Goal: Task Accomplishment & Management: Manage account settings

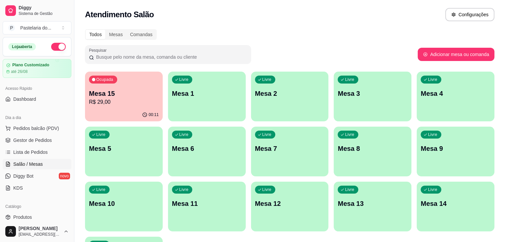
click at [421, 146] on p "Mesa 9" at bounding box center [456, 148] width 70 height 9
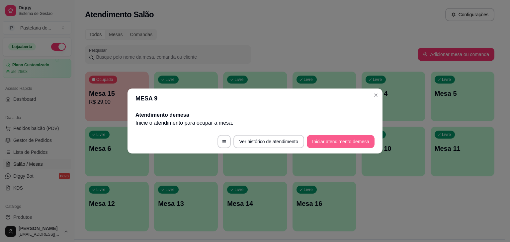
click at [347, 148] on button "Iniciar atendimento de mesa" at bounding box center [341, 141] width 68 height 13
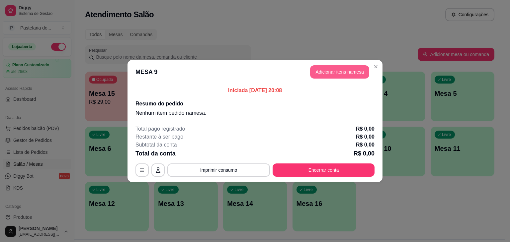
click at [345, 67] on button "Adicionar itens na mesa" at bounding box center [339, 71] width 59 height 13
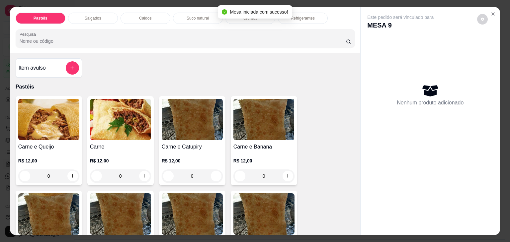
click at [88, 18] on p "Salgados" at bounding box center [93, 18] width 17 height 5
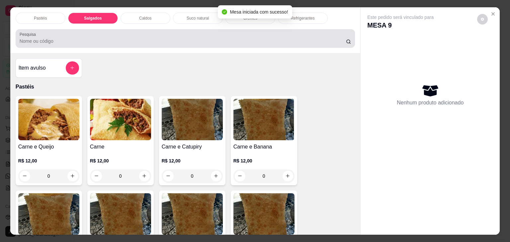
scroll to position [16, 0]
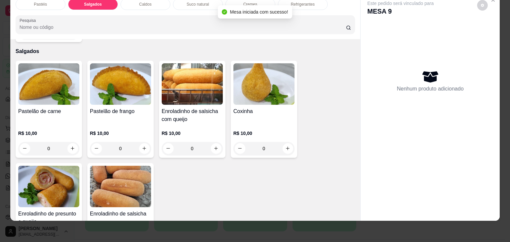
click at [70, 176] on img at bounding box center [48, 187] width 61 height 42
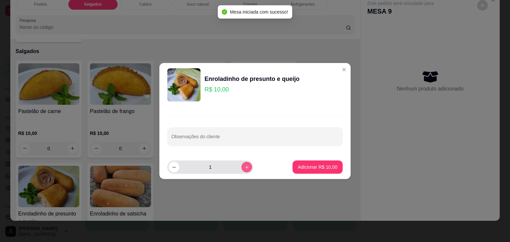
click at [241, 163] on button "increase-product-quantity" at bounding box center [246, 167] width 11 height 11
type input "3"
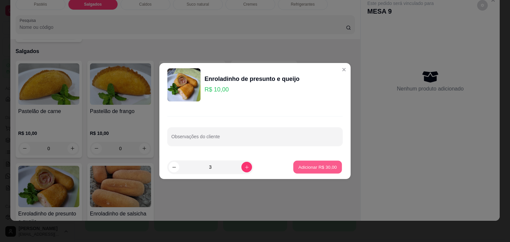
click at [308, 169] on p "Adicionar R$ 30,00" at bounding box center [318, 167] width 39 height 6
type input "3"
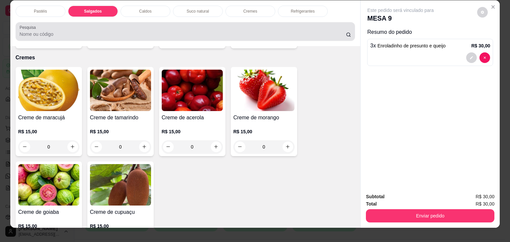
scroll to position [0, 0]
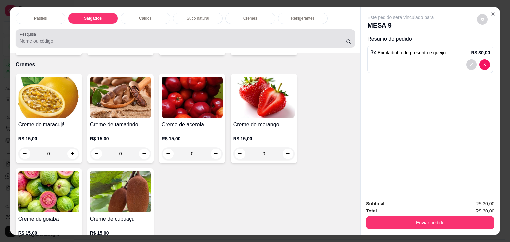
click at [300, 16] on p "Refrigerantes" at bounding box center [303, 18] width 24 height 5
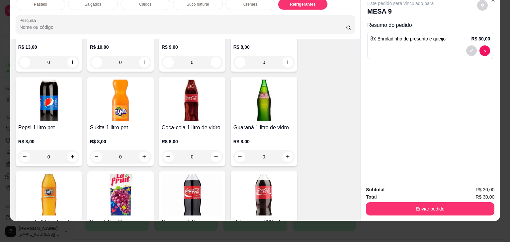
scroll to position [1809, 0]
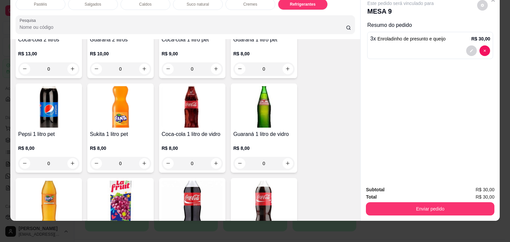
click at [197, 181] on img at bounding box center [192, 202] width 61 height 42
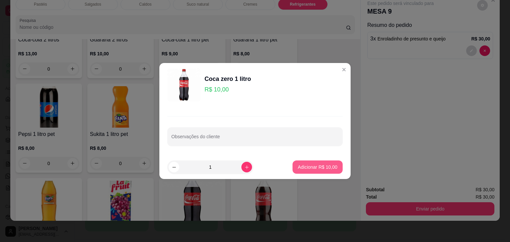
click at [313, 170] on p "Adicionar R$ 10,00" at bounding box center [318, 167] width 40 height 7
type input "1"
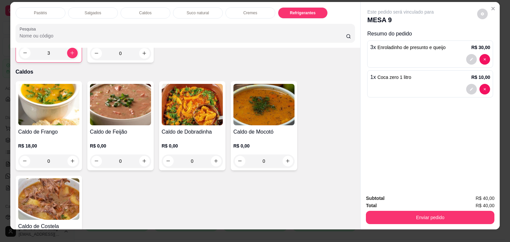
scroll to position [0, 0]
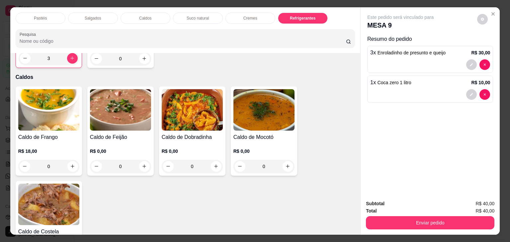
click at [88, 16] on p "Salgados" at bounding box center [93, 18] width 17 height 5
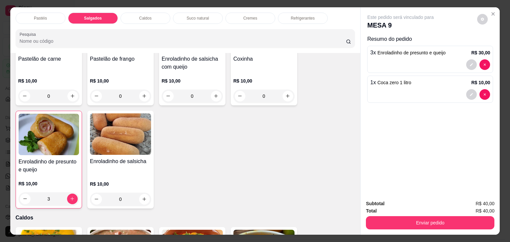
click at [158, 8] on div "Pastéis Salgados Caldos Suco natural Cremes Refrigerantes Pesquisa" at bounding box center [185, 30] width 350 height 46
drag, startPoint x: 158, startPoint y: 8, endPoint x: 156, endPoint y: 11, distance: 3.7
click at [158, 8] on div "Pastéis Salgados Caldos Suco natural Cremes Refrigerantes Pesquisa" at bounding box center [185, 30] width 350 height 46
click at [156, 13] on div "Caldos" at bounding box center [146, 18] width 50 height 11
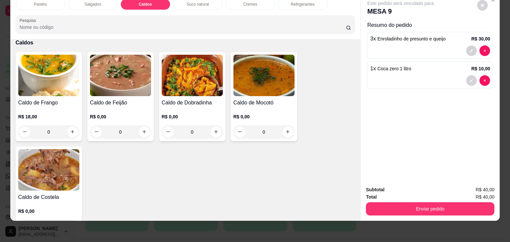
scroll to position [958, 0]
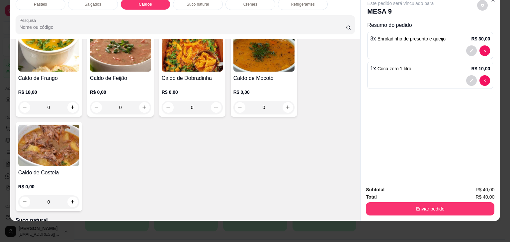
click at [54, 89] on div "R$ 18,00 0" at bounding box center [48, 101] width 61 height 25
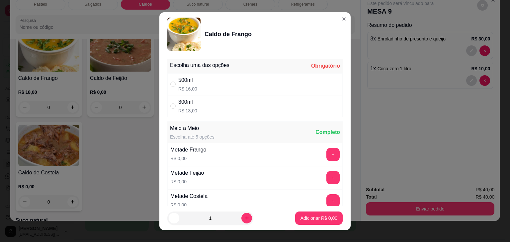
click at [221, 86] on div "500ml R$ 16,00" at bounding box center [254, 84] width 175 height 22
radio input "true"
click at [244, 216] on icon "increase-product-quantity" at bounding box center [246, 218] width 5 height 5
type input "2"
click at [298, 217] on p "Adicionar R$ 32,00" at bounding box center [318, 218] width 40 height 7
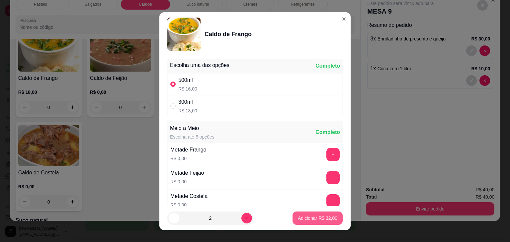
type input "2"
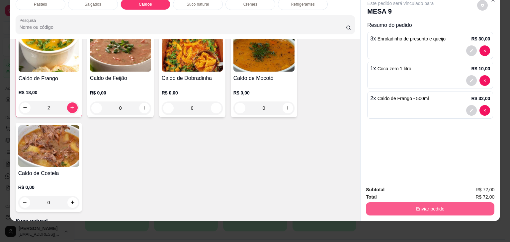
click at [428, 203] on button "Enviar pedido" at bounding box center [430, 209] width 129 height 13
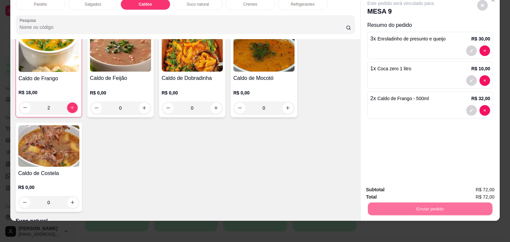
click at [426, 187] on button "Não registrar e enviar pedido" at bounding box center [408, 187] width 69 height 13
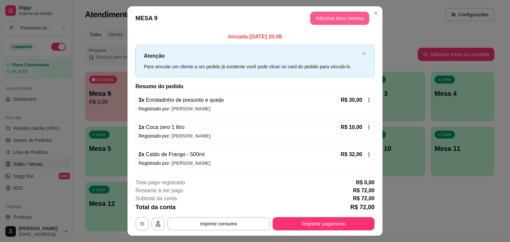
click at [332, 18] on button "Adicionar itens na mesa" at bounding box center [339, 18] width 59 height 13
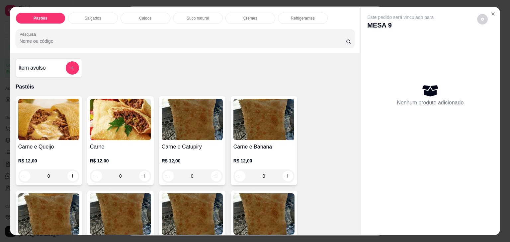
click at [142, 20] on div "Caldos" at bounding box center [146, 18] width 50 height 11
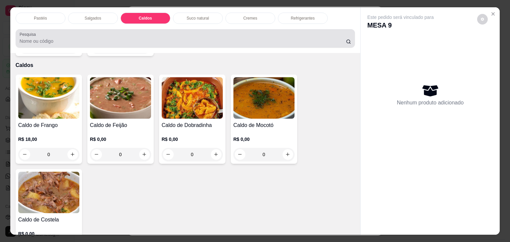
scroll to position [16, 0]
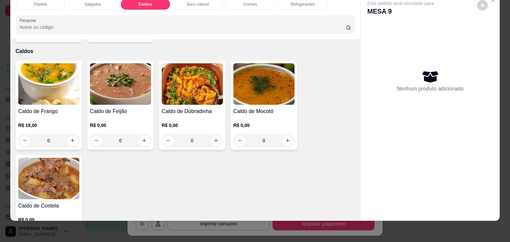
click at [41, 64] on img at bounding box center [48, 84] width 61 height 42
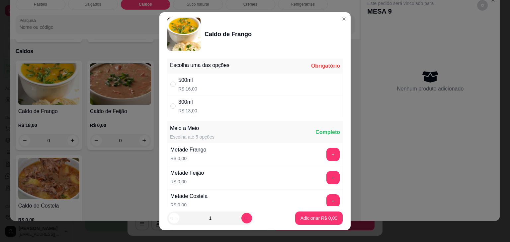
click at [215, 99] on div "300ml R$ 13,00" at bounding box center [254, 106] width 175 height 22
radio input "true"
click at [313, 221] on p "Adicionar R$ 13,00" at bounding box center [318, 218] width 40 height 7
type input "1"
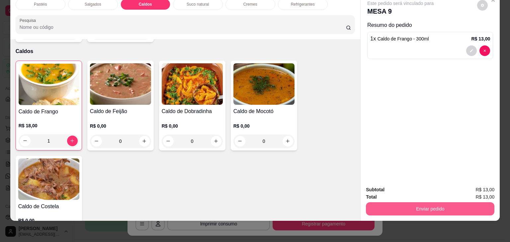
click at [403, 203] on button "Enviar pedido" at bounding box center [430, 209] width 129 height 13
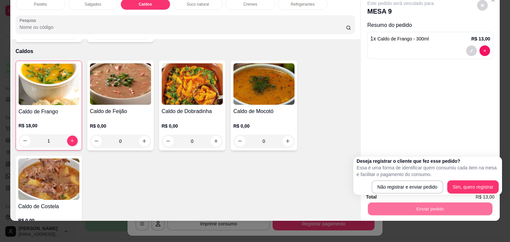
click at [410, 180] on div "Deseja registrar o cliente que fez esse pedido? Essa é uma forma de identificar…" at bounding box center [428, 176] width 142 height 36
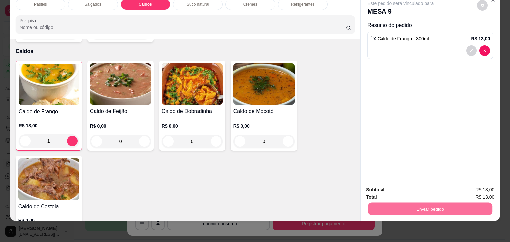
click at [385, 188] on button "Não registrar e enviar pedido" at bounding box center [408, 187] width 67 height 12
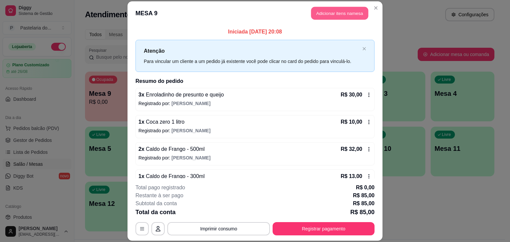
click at [350, 13] on button "Adicionar itens na mesa" at bounding box center [339, 13] width 57 height 13
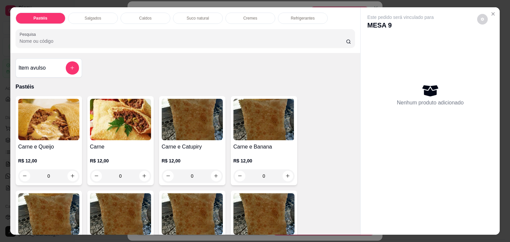
click at [481, 18] on icon "decrease-product-quantity" at bounding box center [482, 19] width 3 height 3
click at [497, 43] on span "Automatic updates" at bounding box center [492, 44] width 13 height 8
click at [490, 44] on input "Automatic updates" at bounding box center [487, 46] width 4 height 4
checkbox input "true"
click at [491, 12] on icon "Close" at bounding box center [493, 13] width 5 height 5
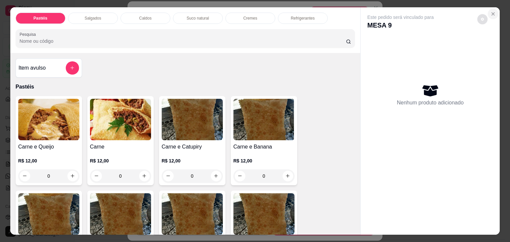
click at [491, 12] on icon "Close" at bounding box center [493, 13] width 5 height 5
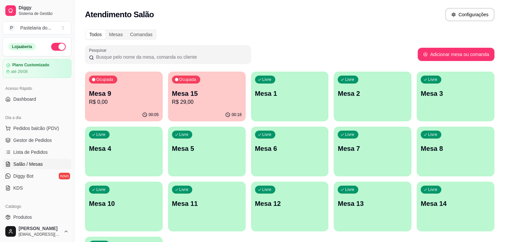
click at [117, 93] on p "Mesa 9" at bounding box center [124, 93] width 70 height 9
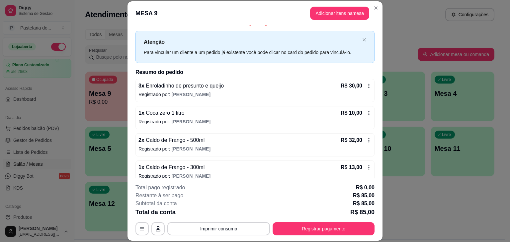
scroll to position [16, 0]
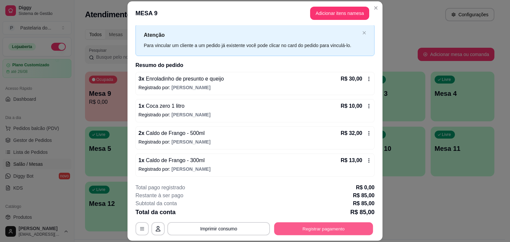
click at [323, 230] on button "Registrar pagamento" at bounding box center [323, 229] width 99 height 13
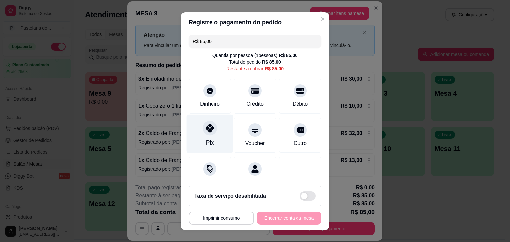
click at [206, 131] on icon at bounding box center [210, 128] width 9 height 9
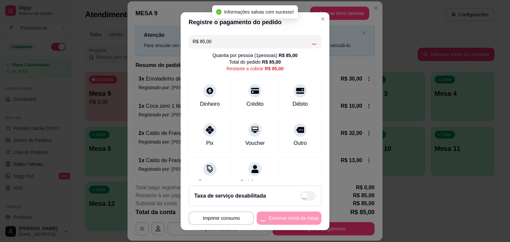
type input "R$ 0,00"
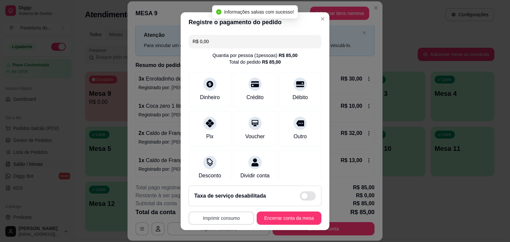
click at [231, 217] on button "Imprimir consumo" at bounding box center [221, 218] width 65 height 13
click at [225, 205] on button "IMPRESSORA" at bounding box center [220, 203] width 48 height 11
click at [270, 220] on button "Encerrar conta da mesa" at bounding box center [289, 218] width 65 height 13
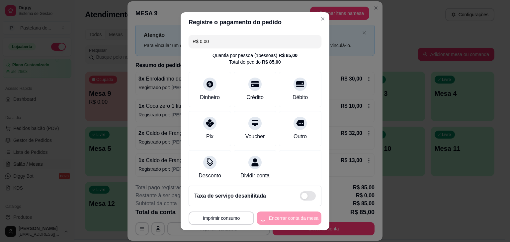
scroll to position [0, 0]
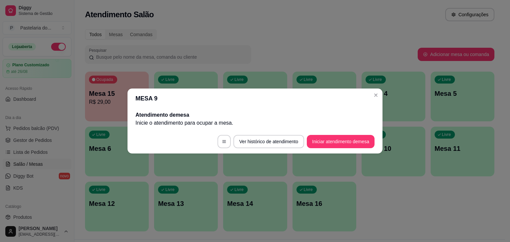
click at [258, 224] on div "button" at bounding box center [255, 228] width 64 height 8
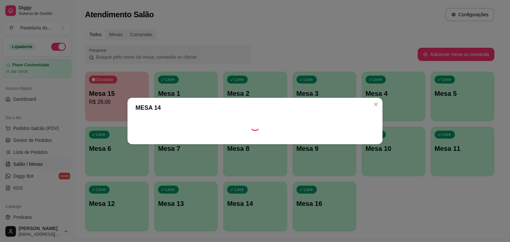
click at [131, 144] on footer at bounding box center [255, 139] width 255 height 11
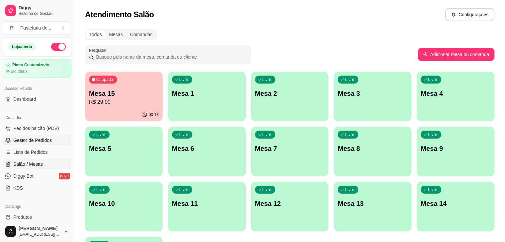
click at [46, 138] on span "Gestor de Pedidos" at bounding box center [32, 140] width 39 height 7
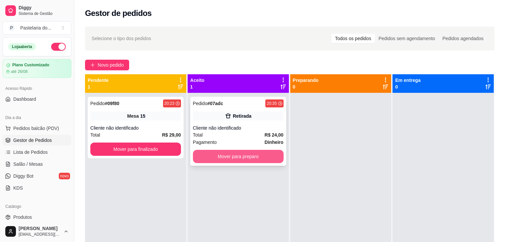
click at [239, 150] on button "Mover para preparo" at bounding box center [238, 156] width 91 height 13
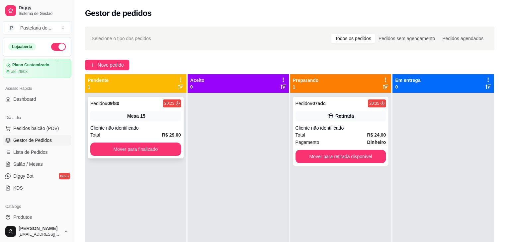
click at [155, 141] on div "Pedido # 09f80 20:23 Mesa 15 Cliente não identificado Total R$ 29,00 Mover para…" at bounding box center [136, 128] width 96 height 62
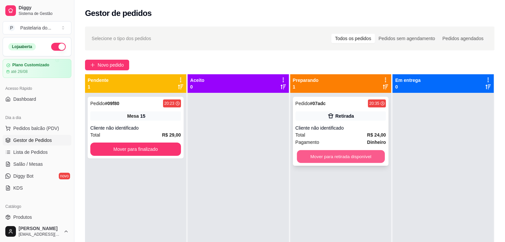
click at [369, 155] on button "Mover para retirada disponível" at bounding box center [341, 156] width 88 height 13
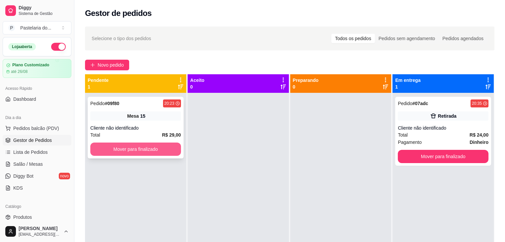
click at [163, 149] on button "Mover para finalizado" at bounding box center [135, 149] width 91 height 13
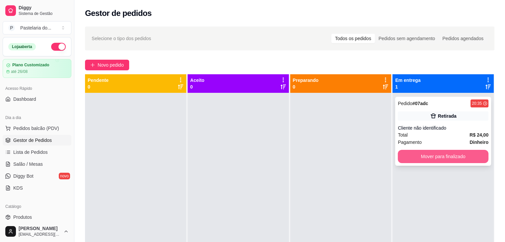
click at [423, 151] on button "Mover para finalizado" at bounding box center [443, 156] width 91 height 13
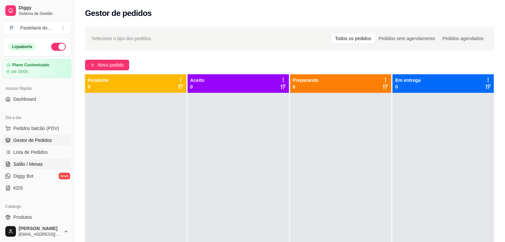
click at [34, 159] on link "Salão / Mesas" at bounding box center [37, 164] width 69 height 11
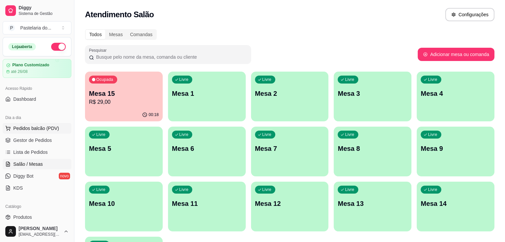
click at [19, 129] on span "Pedidos balcão (PDV)" at bounding box center [36, 128] width 46 height 7
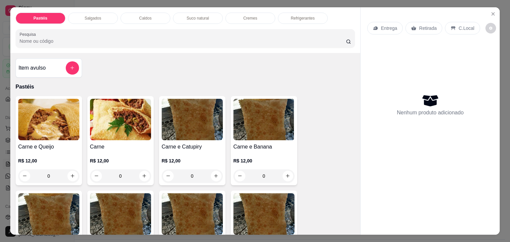
click at [147, 13] on div "Caldos" at bounding box center [146, 18] width 50 height 11
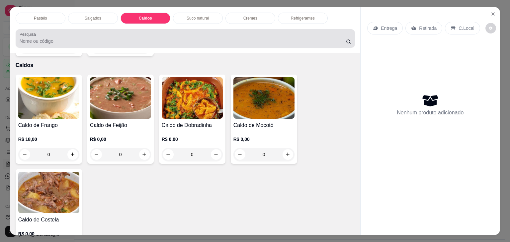
scroll to position [16, 0]
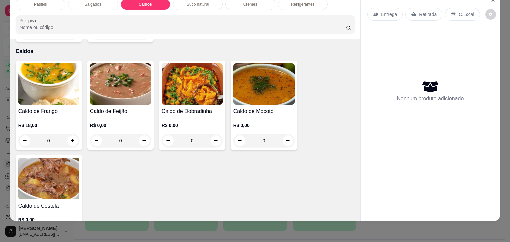
click at [46, 84] on img at bounding box center [48, 84] width 61 height 42
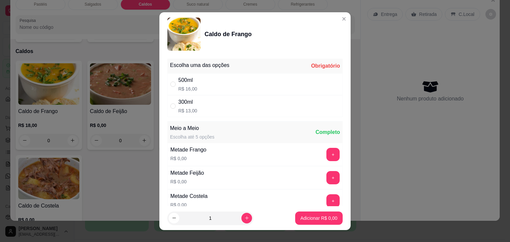
click at [202, 83] on div "500ml R$ 16,00" at bounding box center [254, 84] width 175 height 22
click at [326, 177] on button "+" at bounding box center [332, 177] width 13 height 13
click at [182, 108] on p "R$ 13,00" at bounding box center [187, 111] width 19 height 7
radio input "false"
radio input "true"
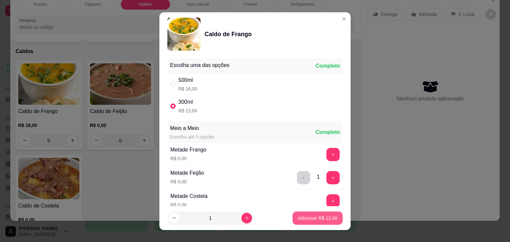
click at [311, 221] on p "Adicionar R$ 13,00" at bounding box center [318, 218] width 40 height 7
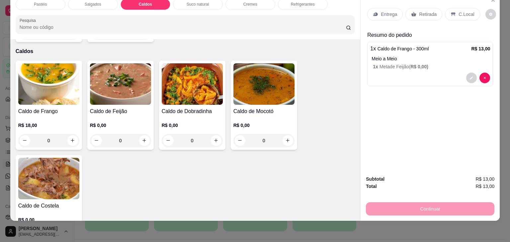
click at [56, 116] on div "R$ 18,00 0" at bounding box center [48, 132] width 61 height 32
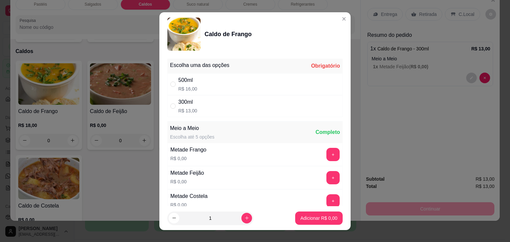
click at [262, 93] on div "500ml R$ 16,00" at bounding box center [254, 84] width 175 height 22
radio input "true"
click at [326, 174] on button "+" at bounding box center [332, 177] width 13 height 13
click at [325, 214] on button "Adicionar R$ 16,00" at bounding box center [318, 218] width 50 height 13
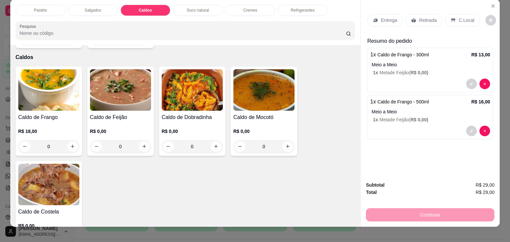
scroll to position [0, 0]
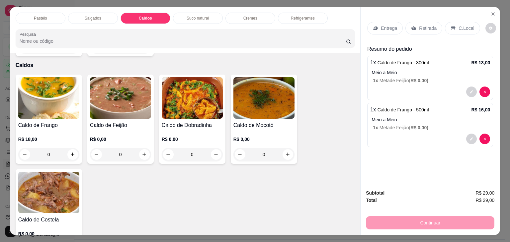
click at [415, 24] on div "Retirada" at bounding box center [424, 28] width 37 height 13
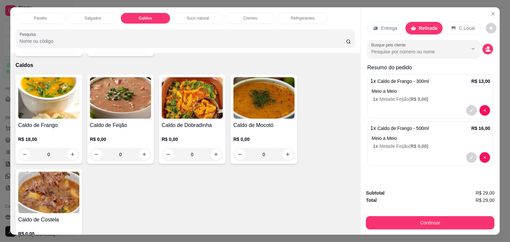
click at [83, 7] on div "Pastéis Salgados Caldos Suco natural Cremes Refrigerantes Pesquisa" at bounding box center [185, 30] width 350 height 46
click at [91, 17] on p "Salgados" at bounding box center [93, 18] width 17 height 5
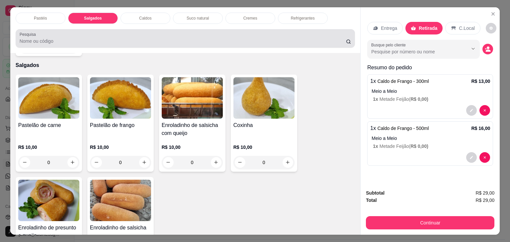
scroll to position [16, 0]
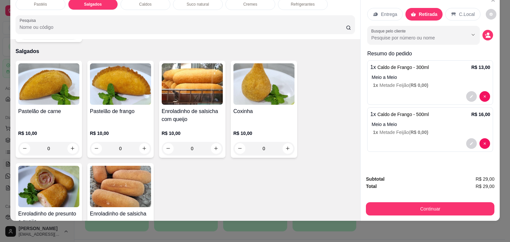
click at [67, 176] on img at bounding box center [48, 187] width 61 height 42
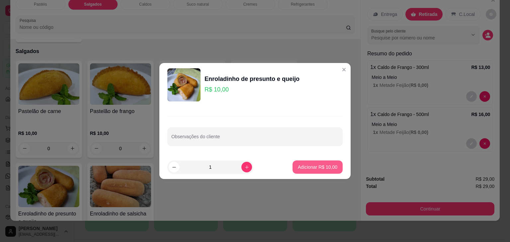
click at [337, 166] on button "Adicionar R$ 10,00" at bounding box center [318, 167] width 50 height 13
type input "1"
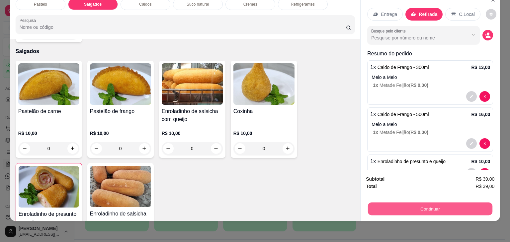
click at [392, 206] on button "Continuar" at bounding box center [430, 209] width 125 height 13
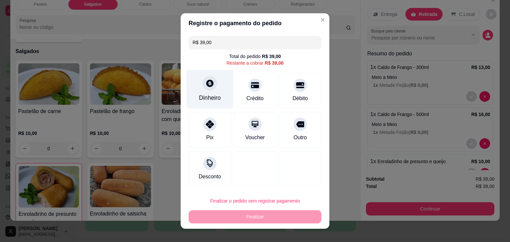
click at [210, 90] on div at bounding box center [210, 83] width 15 height 15
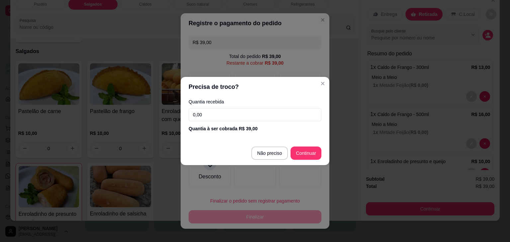
click at [257, 142] on footer "Não preciso Continuar" at bounding box center [255, 153] width 149 height 24
type input "R$ 0,00"
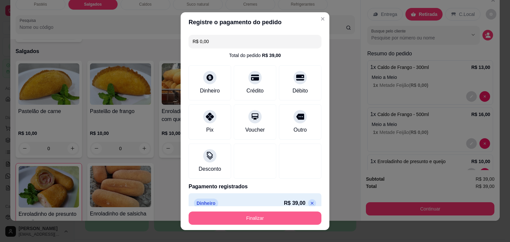
click at [278, 215] on button "Finalizar" at bounding box center [255, 218] width 133 height 13
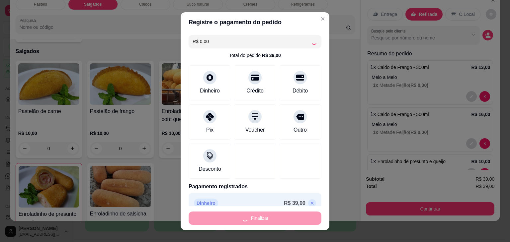
type input "0"
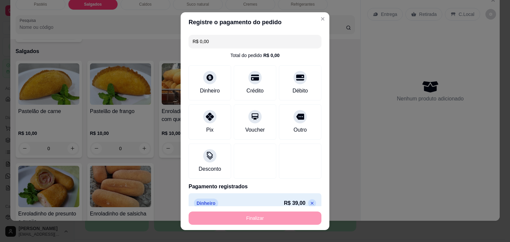
type input "-R$ 39,00"
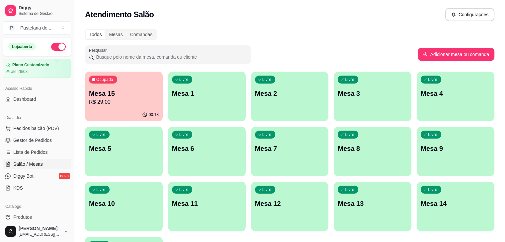
click at [136, 108] on div "Ocupada Mesa 15 R$ 29,00" at bounding box center [124, 90] width 78 height 37
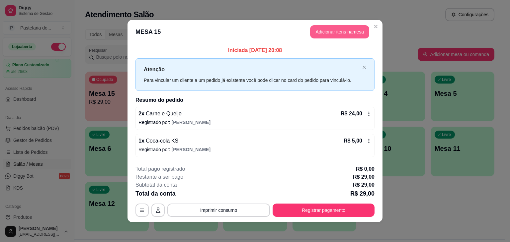
click at [333, 33] on button "Adicionar itens na mesa" at bounding box center [339, 31] width 59 height 13
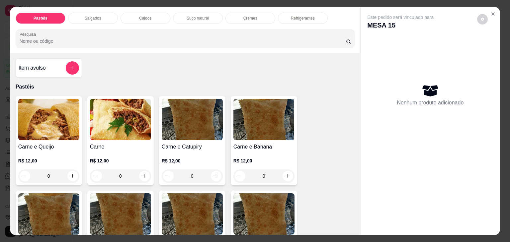
click at [82, 16] on div "Salgados" at bounding box center [93, 18] width 50 height 11
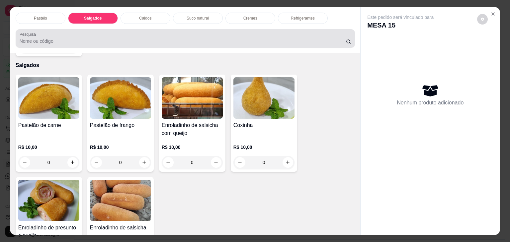
scroll to position [16, 0]
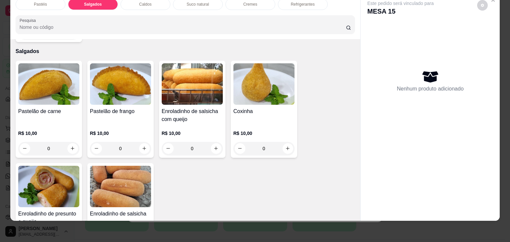
click at [60, 170] on img at bounding box center [48, 187] width 61 height 42
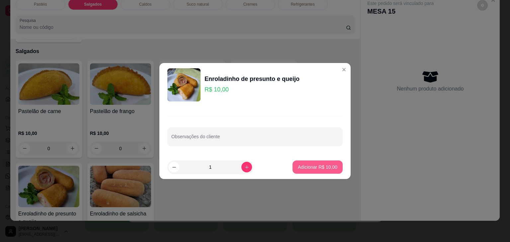
click at [331, 169] on p "Adicionar R$ 10,00" at bounding box center [318, 167] width 40 height 7
type input "1"
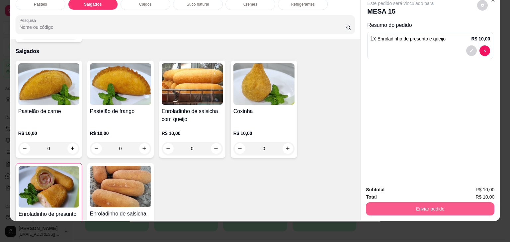
click at [416, 203] on button "Enviar pedido" at bounding box center [430, 209] width 129 height 13
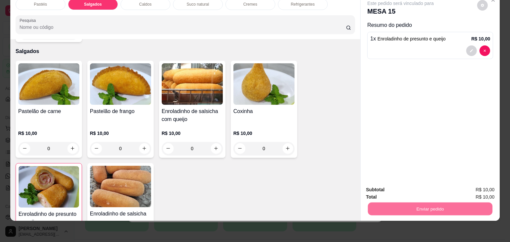
click at [418, 188] on button "Não registrar e enviar pedido" at bounding box center [408, 187] width 69 height 13
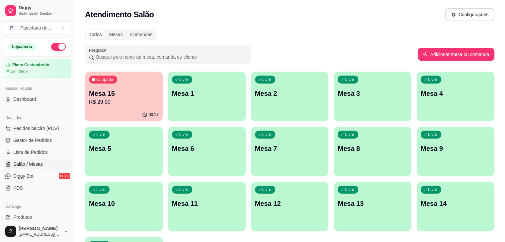
click at [99, 106] on p "R$ 29,00" at bounding box center [124, 102] width 70 height 8
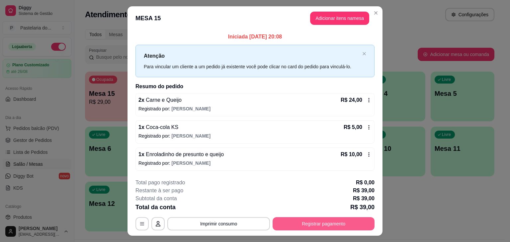
click at [307, 229] on button "Registrar pagamento" at bounding box center [324, 224] width 102 height 13
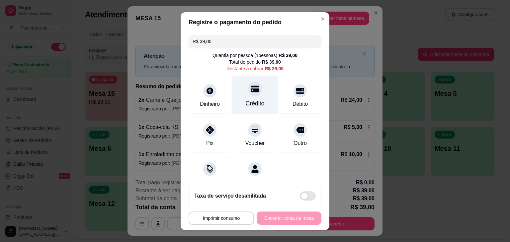
click at [261, 98] on div "Crédito" at bounding box center [255, 94] width 47 height 39
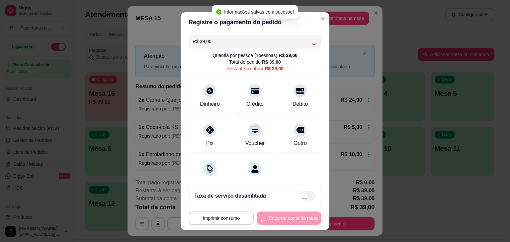
type input "R$ 0,00"
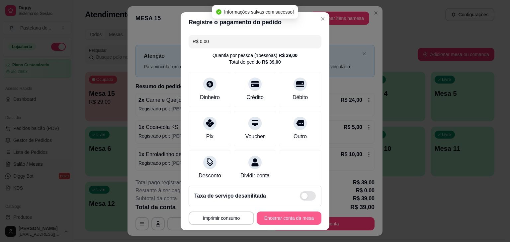
click at [276, 219] on button "Encerrar conta da mesa" at bounding box center [289, 218] width 65 height 13
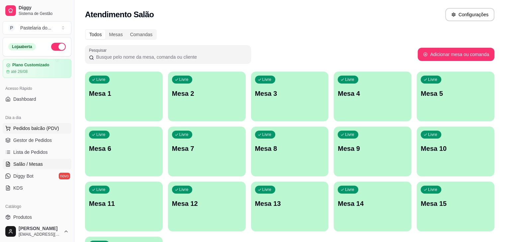
click at [49, 127] on span "Pedidos balcão (PDV)" at bounding box center [36, 128] width 46 height 7
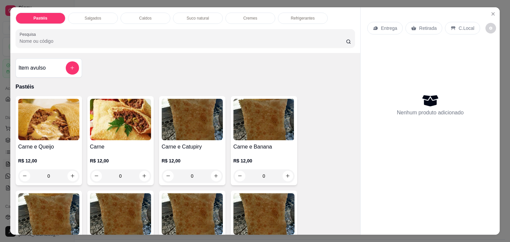
click at [136, 15] on div "Caldos" at bounding box center [146, 18] width 50 height 11
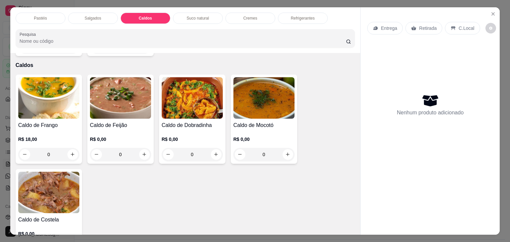
scroll to position [16, 0]
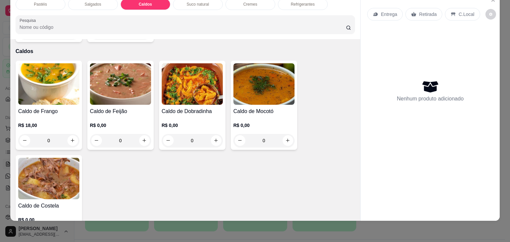
click at [24, 65] on img at bounding box center [48, 84] width 61 height 42
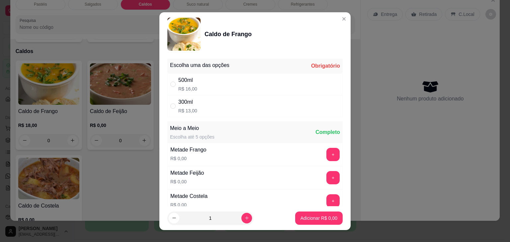
click at [209, 84] on div "500ml R$ 16,00" at bounding box center [254, 84] width 175 height 22
radio input "true"
click at [244, 216] on icon "increase-product-quantity" at bounding box center [246, 218] width 5 height 5
type input "2"
click at [317, 220] on p "Adicionar R$ 32,00" at bounding box center [318, 218] width 40 height 7
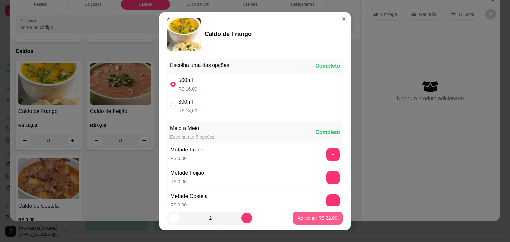
type input "2"
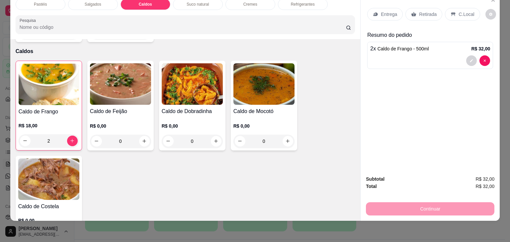
click at [462, 11] on p "C.Local" at bounding box center [467, 14] width 16 height 7
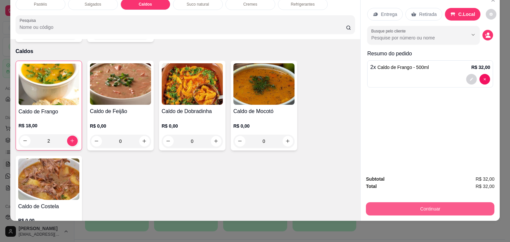
click at [443, 208] on button "Continuar" at bounding box center [430, 209] width 129 height 13
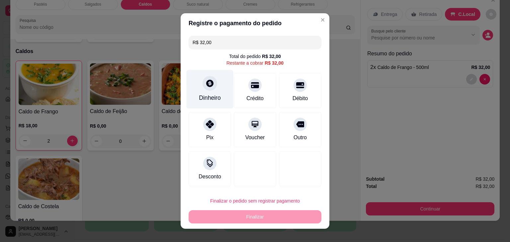
click at [225, 98] on div "Dinheiro" at bounding box center [210, 89] width 47 height 39
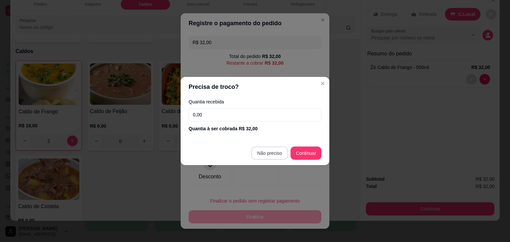
type input "R$ 0,00"
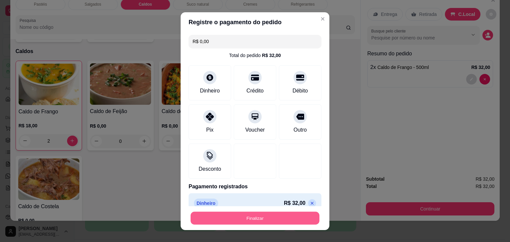
click at [285, 217] on button "Finalizar" at bounding box center [255, 218] width 129 height 13
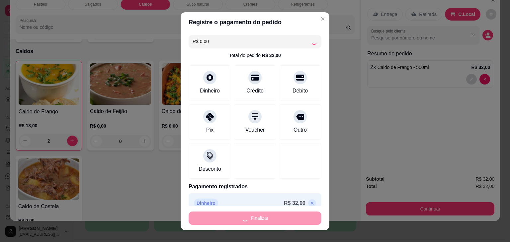
type input "0"
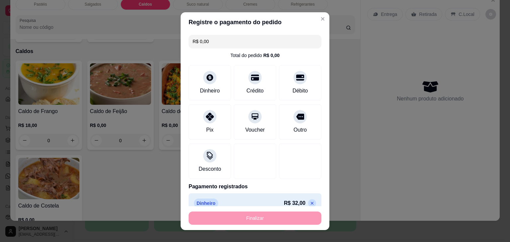
type input "-R$ 32,00"
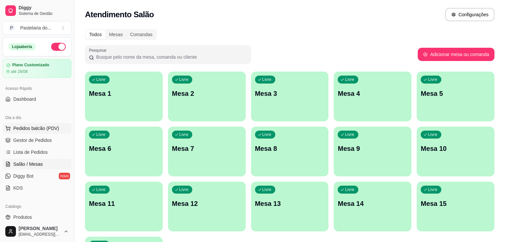
click at [35, 124] on button "Pedidos balcão (PDV)" at bounding box center [37, 128] width 69 height 11
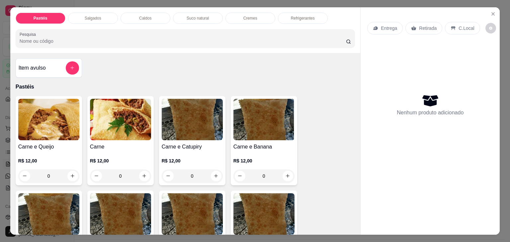
click at [159, 17] on div "Caldos" at bounding box center [146, 18] width 50 height 11
click at [159, 32] on div at bounding box center [186, 38] width 332 height 13
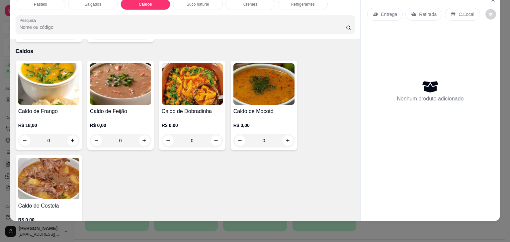
click at [27, 74] on img at bounding box center [48, 84] width 61 height 42
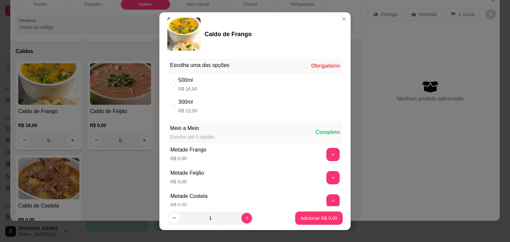
click at [198, 87] on div "500ml R$ 16,00" at bounding box center [254, 84] width 175 height 22
radio input "true"
click at [311, 213] on button "Adicionar R$ 16,00" at bounding box center [318, 218] width 50 height 13
type input "1"
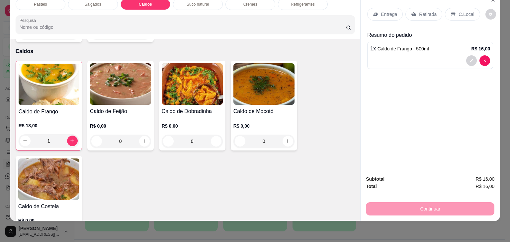
click at [428, 14] on div "Retirada" at bounding box center [424, 14] width 37 height 13
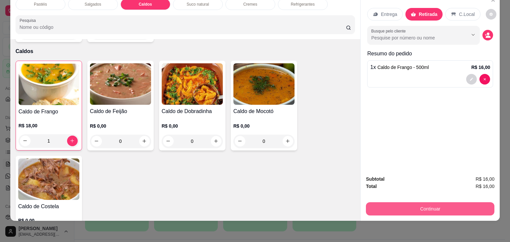
click at [433, 203] on button "Continuar" at bounding box center [430, 209] width 129 height 13
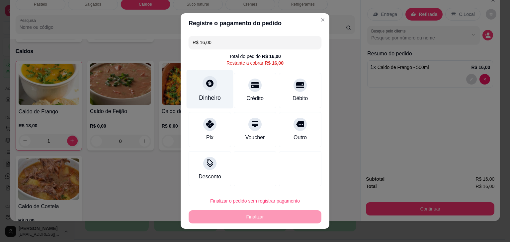
click at [207, 92] on div "Dinheiro" at bounding box center [210, 89] width 47 height 39
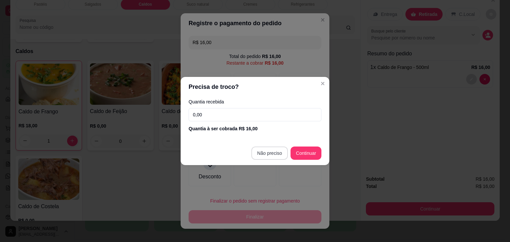
type input "R$ 0,00"
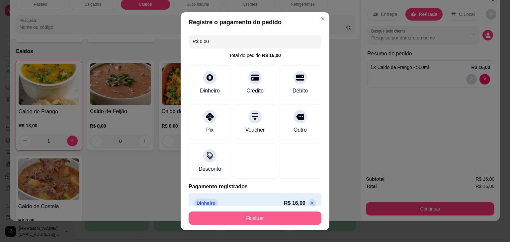
click at [271, 217] on button "Finalizar" at bounding box center [255, 218] width 133 height 13
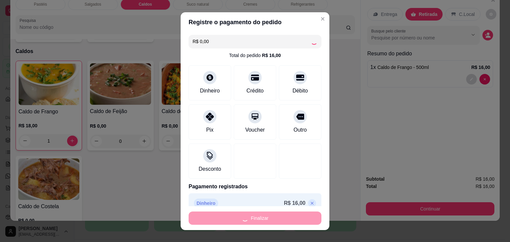
type input "0"
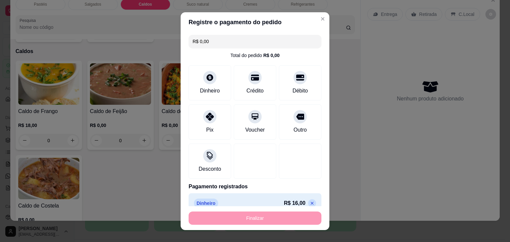
type input "-R$ 16,00"
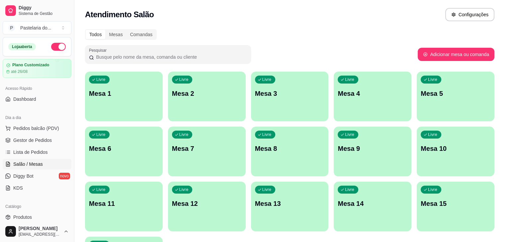
click at [255, 97] on p "Mesa 3" at bounding box center [290, 93] width 70 height 9
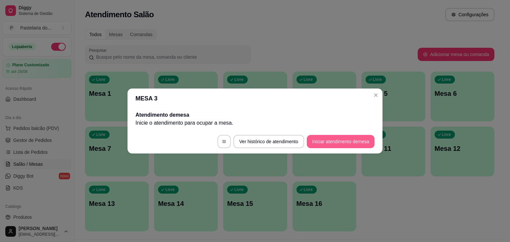
click at [359, 141] on button "Iniciar atendimento de mesa" at bounding box center [341, 141] width 68 height 13
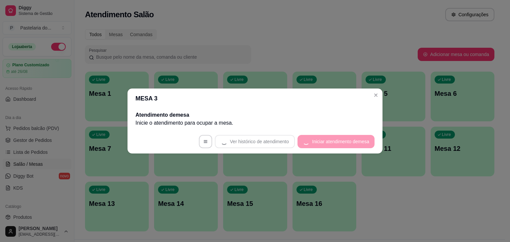
click at [359, 141] on footer "Ver histórico de atendimento Iniciar atendimento de mesa" at bounding box center [255, 142] width 255 height 24
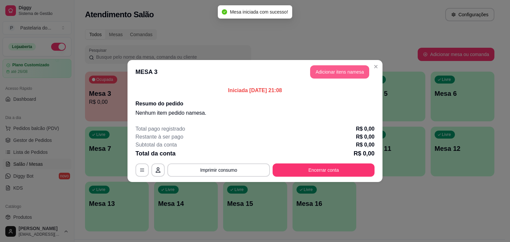
click at [358, 75] on button "Adicionar itens na mesa" at bounding box center [339, 71] width 59 height 13
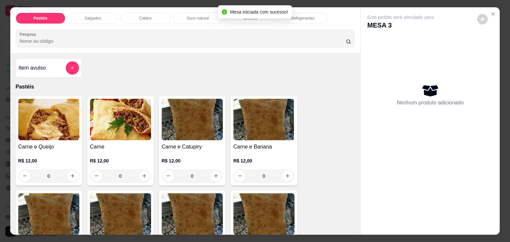
click at [85, 16] on p "Salgados" at bounding box center [93, 18] width 17 height 5
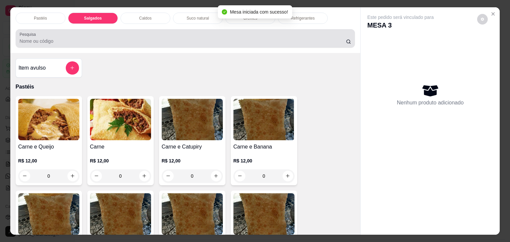
scroll to position [16, 0]
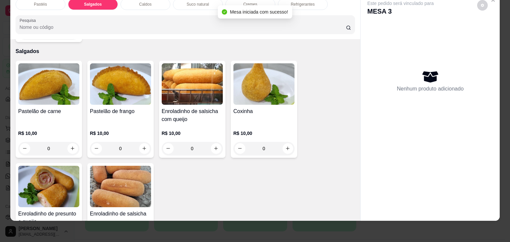
click at [57, 124] on div "R$ 10,00 0" at bounding box center [48, 140] width 61 height 32
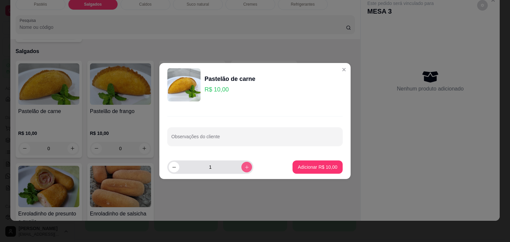
click at [244, 165] on icon "increase-product-quantity" at bounding box center [246, 167] width 5 height 5
type input "2"
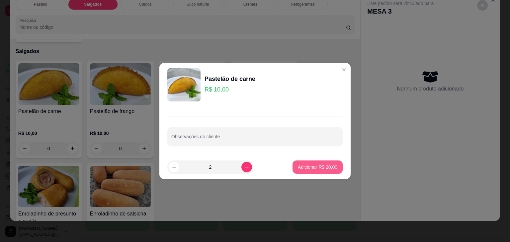
click at [307, 165] on p "Adicionar R$ 20,00" at bounding box center [318, 167] width 40 height 7
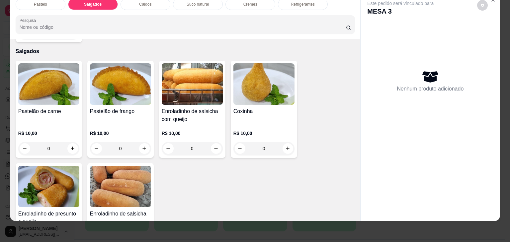
click at [65, 184] on img at bounding box center [48, 187] width 61 height 42
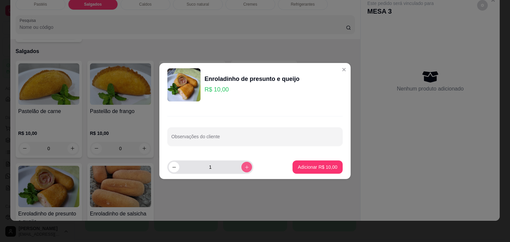
click at [244, 167] on icon "increase-product-quantity" at bounding box center [246, 167] width 5 height 5
type input "2"
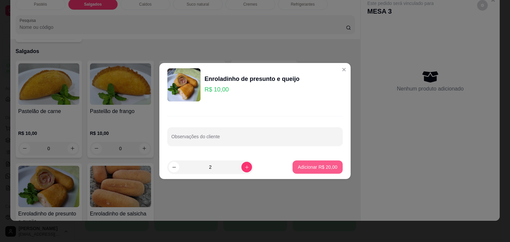
click at [299, 164] on button "Adicionar R$ 20,00" at bounding box center [318, 167] width 50 height 13
type input "2"
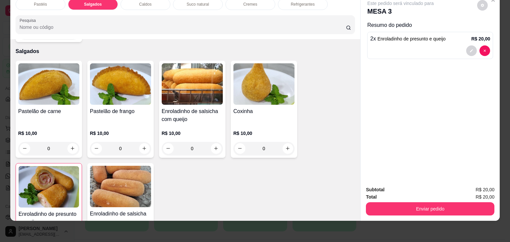
scroll to position [0, 0]
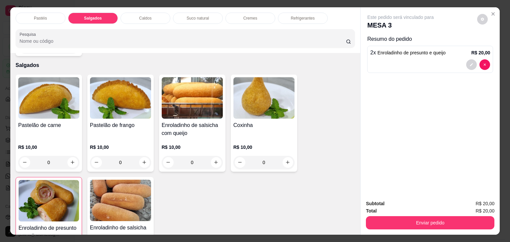
click at [143, 19] on div "Caldos" at bounding box center [146, 18] width 50 height 11
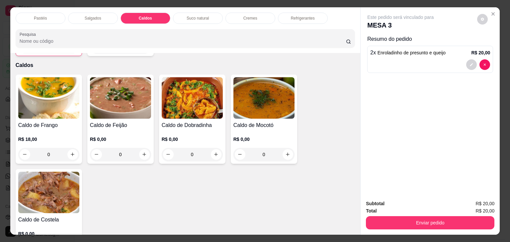
click at [283, 14] on div "Refrigerantes" at bounding box center [303, 18] width 50 height 11
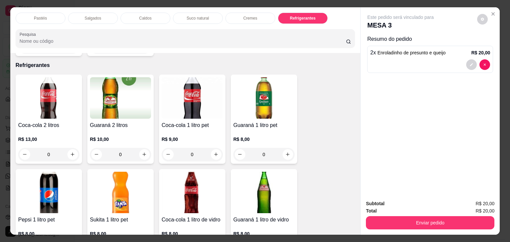
click at [179, 13] on div "Suco natural" at bounding box center [198, 18] width 50 height 11
click at [179, 29] on div "Pesquisa" at bounding box center [186, 38] width 340 height 19
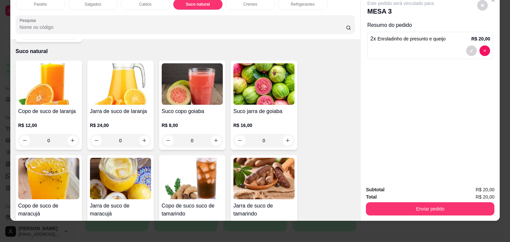
click at [39, 79] on img at bounding box center [48, 84] width 61 height 42
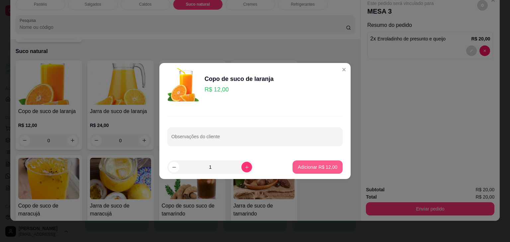
click at [316, 164] on p "Adicionar R$ 12,00" at bounding box center [318, 167] width 40 height 7
type input "1"
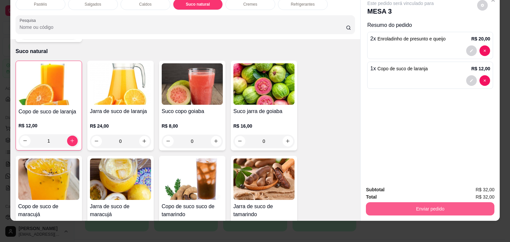
click at [388, 207] on button "Enviar pedido" at bounding box center [430, 209] width 129 height 13
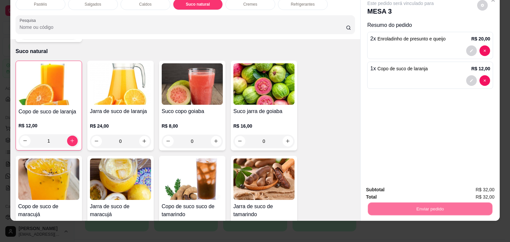
click at [400, 192] on button "Não registrar e enviar pedido" at bounding box center [408, 187] width 69 height 13
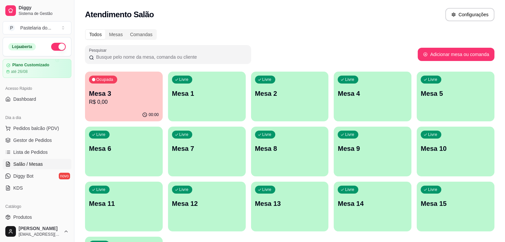
click at [421, 206] on p "Mesa 15" at bounding box center [456, 203] width 70 height 9
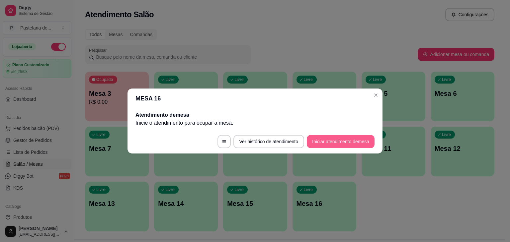
click at [371, 142] on button "Iniciar atendimento de mesa" at bounding box center [341, 141] width 68 height 13
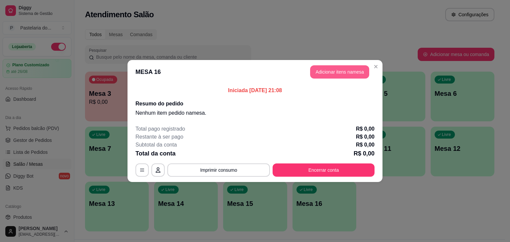
click at [352, 65] on button "Adicionar itens na mesa" at bounding box center [339, 71] width 59 height 13
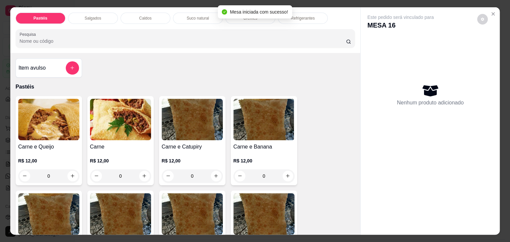
click at [352, 70] on div "Item avulso Pastéis Carne e Queijo R$ 12,00 0 Carne R$ 12,00 0 Carne e Catupiry…" at bounding box center [185, 144] width 350 height 182
click at [90, 9] on div "Pastéis Salgados Caldos Suco natural Cremes Refrigerantes Pesquisa" at bounding box center [185, 30] width 350 height 46
click at [95, 16] on p "Salgados" at bounding box center [93, 18] width 17 height 5
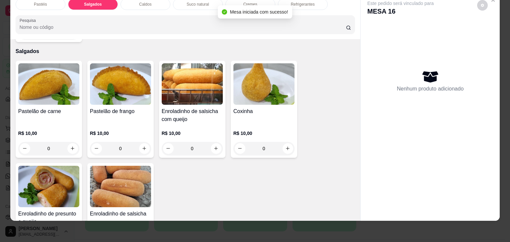
click at [44, 167] on img at bounding box center [48, 187] width 61 height 42
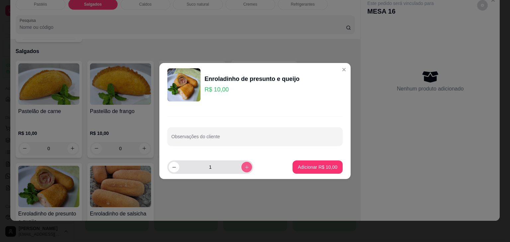
click at [241, 163] on button "increase-product-quantity" at bounding box center [246, 167] width 11 height 11
type input "2"
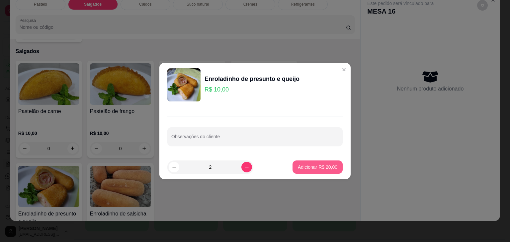
click at [303, 166] on p "Adicionar R$ 20,00" at bounding box center [318, 167] width 40 height 7
type input "2"
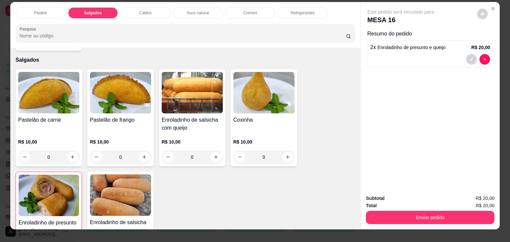
scroll to position [0, 0]
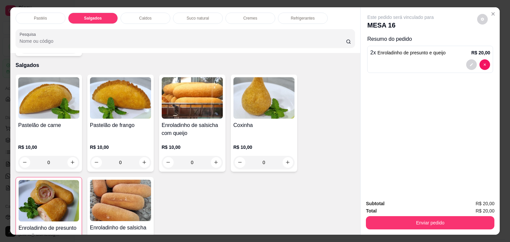
click at [199, 16] on p "Suco natural" at bounding box center [198, 18] width 22 height 5
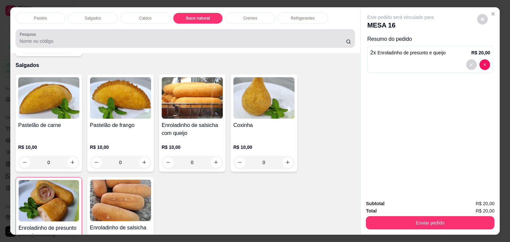
scroll to position [16, 0]
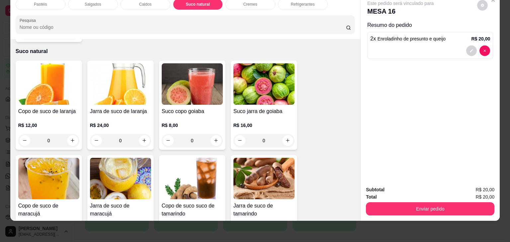
click at [46, 91] on div "Copo de suco de laranja R$ 12,00 0" at bounding box center [49, 105] width 66 height 89
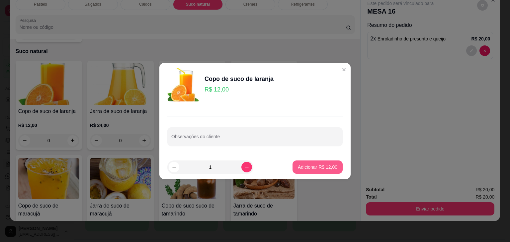
click at [312, 166] on p "Adicionar R$ 12,00" at bounding box center [318, 167] width 40 height 7
type input "1"
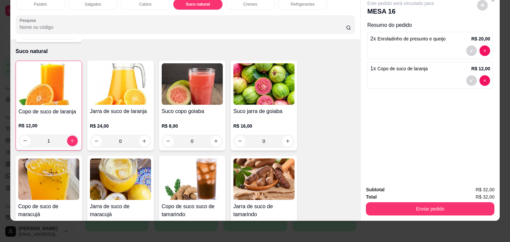
click at [391, 201] on div "Enviar pedido" at bounding box center [430, 208] width 129 height 15
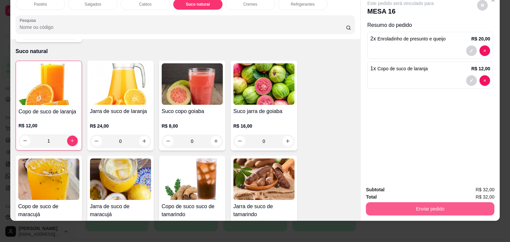
click at [403, 208] on button "Enviar pedido" at bounding box center [430, 209] width 129 height 13
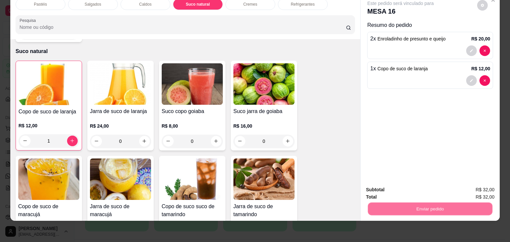
click at [410, 192] on button "Não registrar e enviar pedido" at bounding box center [408, 187] width 67 height 12
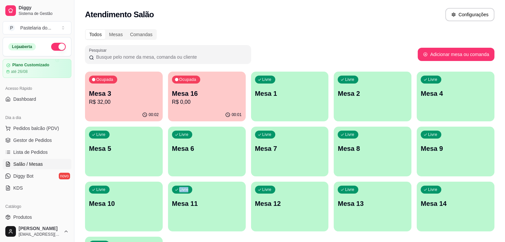
click at [414, 191] on div "Ocupada Mesa 3 R$ 32,00 00:02 Ocupada Mesa 16 R$ 0,00 00:01 Livre Mesa 1 Livre …" at bounding box center [289, 179] width 409 height 215
click at [185, 87] on div "Ocupada Mesa 16 R$ 0,00" at bounding box center [207, 90] width 78 height 37
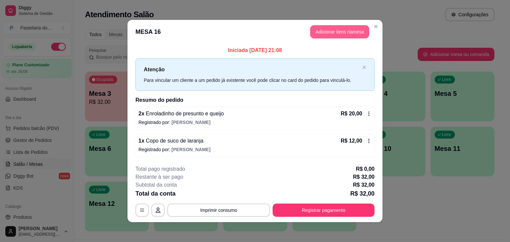
click at [310, 34] on button "Adicionar itens na mesa" at bounding box center [339, 31] width 59 height 13
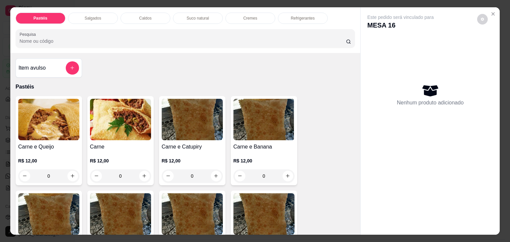
click at [81, 13] on div "Salgados" at bounding box center [93, 18] width 50 height 11
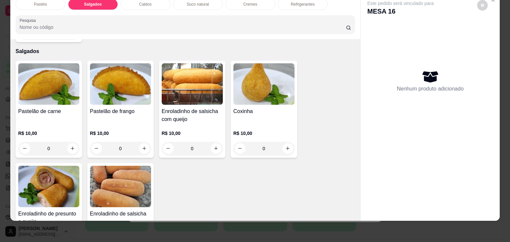
click at [64, 124] on div "R$ 10,00 0" at bounding box center [48, 140] width 61 height 32
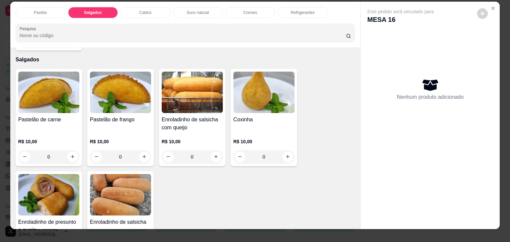
scroll to position [0, 0]
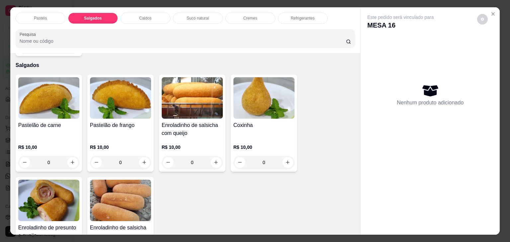
click at [139, 17] on p "Caldos" at bounding box center [145, 18] width 12 height 5
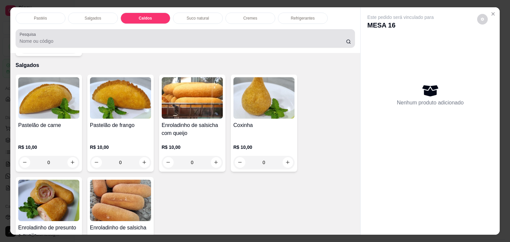
scroll to position [16, 0]
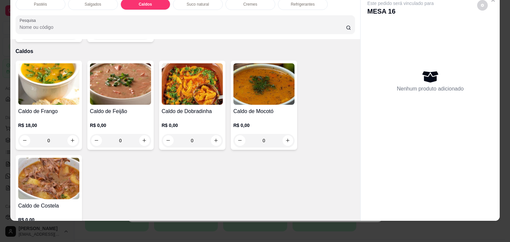
click at [53, 108] on h4 "Caldo de Frango" at bounding box center [48, 112] width 61 height 8
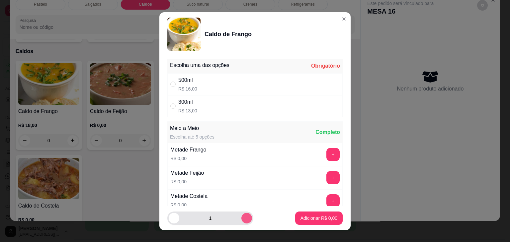
click at [244, 217] on icon "increase-product-quantity" at bounding box center [246, 218] width 5 height 5
type input "2"
click at [233, 84] on div "500ml R$ 16,00" at bounding box center [254, 84] width 175 height 22
radio input "true"
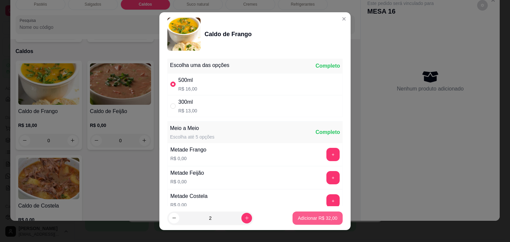
click at [325, 218] on p "Adicionar R$ 32,00" at bounding box center [318, 218] width 40 height 7
type input "2"
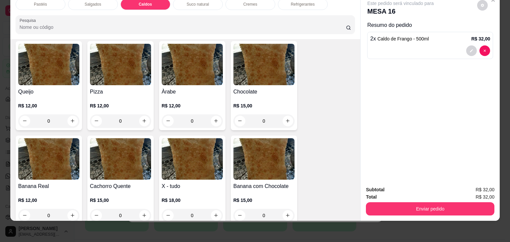
scroll to position [459, 0]
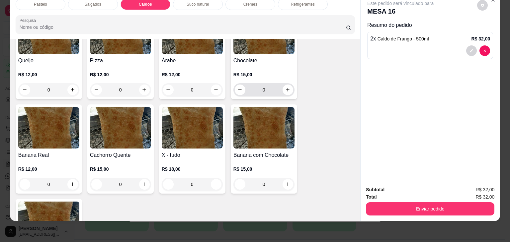
click at [265, 71] on p "R$ 15,00" at bounding box center [263, 74] width 61 height 7
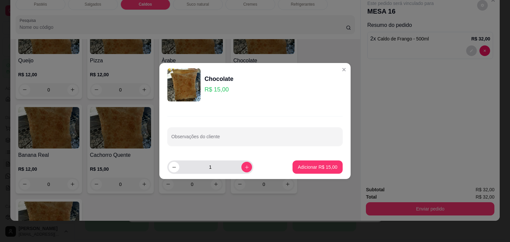
click at [241, 173] on div "1" at bounding box center [210, 167] width 83 height 13
click at [244, 167] on button "increase-product-quantity" at bounding box center [246, 167] width 11 height 11
type input "2"
click at [304, 167] on p "Adicionar R$ 30,00" at bounding box center [318, 167] width 40 height 7
type input "2"
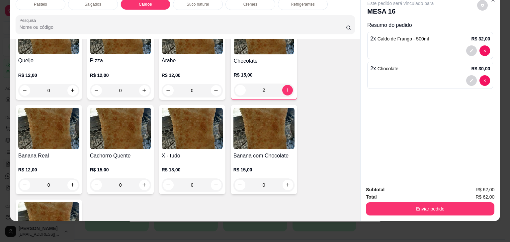
click at [397, 201] on div "Enviar pedido" at bounding box center [430, 208] width 129 height 15
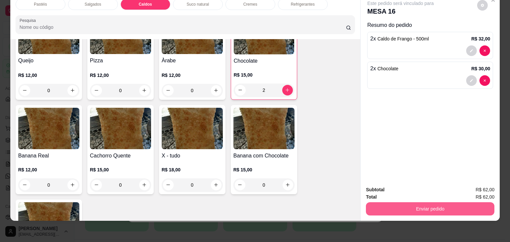
click at [407, 208] on button "Enviar pedido" at bounding box center [430, 209] width 129 height 13
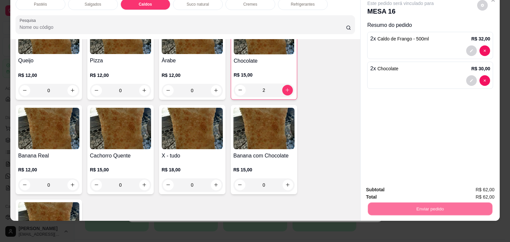
click at [410, 189] on button "Não registrar e enviar pedido" at bounding box center [408, 187] width 69 height 13
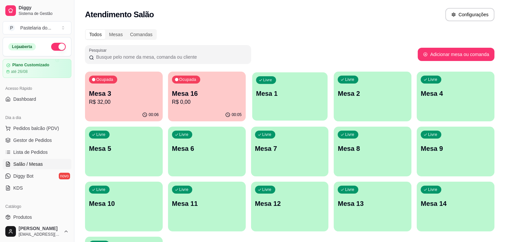
click at [275, 97] on p "Mesa 1" at bounding box center [290, 93] width 68 height 9
click at [168, 162] on div "Livre Mesa 6" at bounding box center [207, 148] width 78 height 42
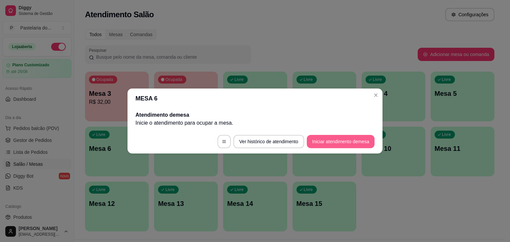
click at [371, 141] on button "Iniciar atendimento de mesa" at bounding box center [341, 141] width 68 height 13
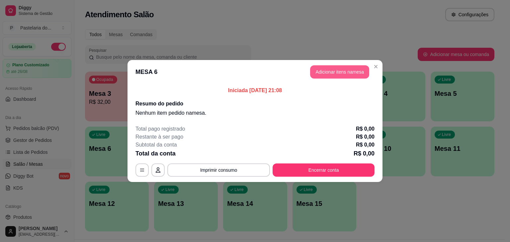
click at [343, 71] on button "Adicionar itens na mesa" at bounding box center [339, 71] width 59 height 13
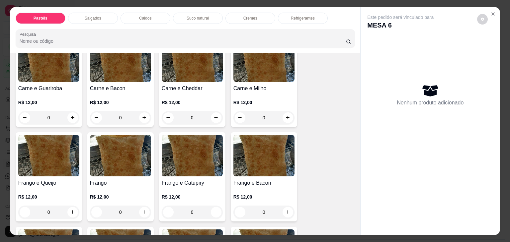
scroll to position [166, 0]
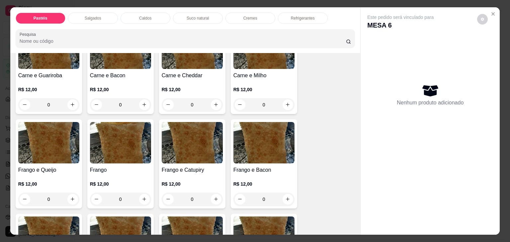
click at [59, 81] on div "R$ 12,00 0" at bounding box center [48, 96] width 61 height 32
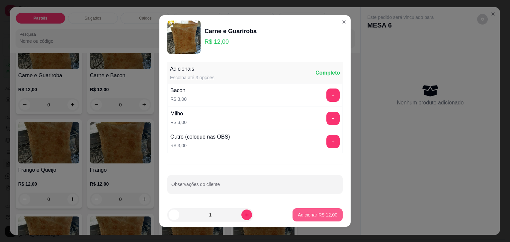
click at [318, 211] on button "Adicionar R$ 12,00" at bounding box center [318, 215] width 50 height 13
type input "1"
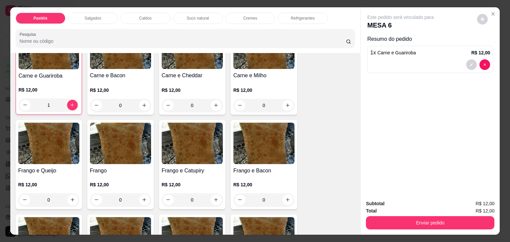
click at [304, 16] on p "Refrigerantes" at bounding box center [303, 18] width 24 height 5
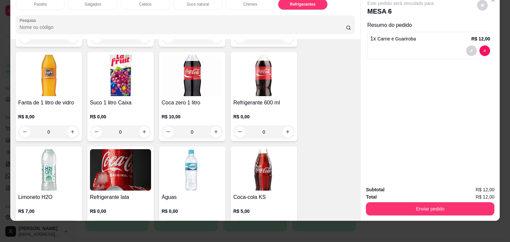
scroll to position [2003, 0]
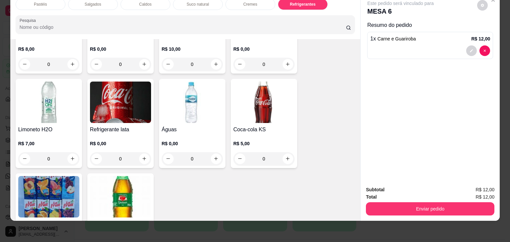
click at [105, 102] on img at bounding box center [120, 103] width 61 height 42
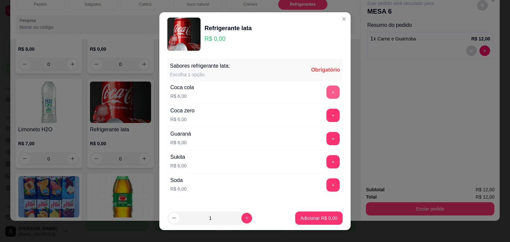
click at [326, 89] on button "+" at bounding box center [332, 92] width 13 height 13
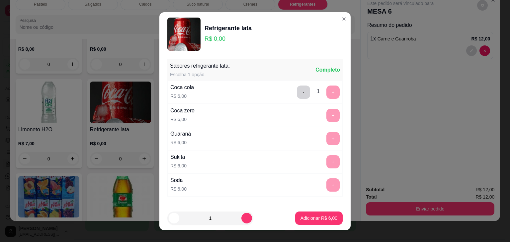
click at [301, 220] on p "Adicionar R$ 6,00" at bounding box center [319, 218] width 37 height 7
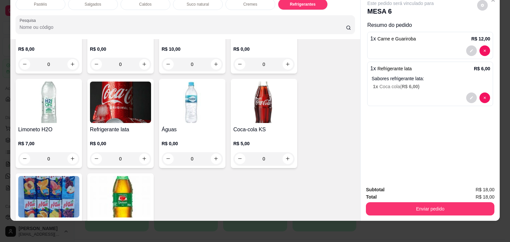
click at [409, 201] on div "Enviar pedido" at bounding box center [430, 208] width 129 height 15
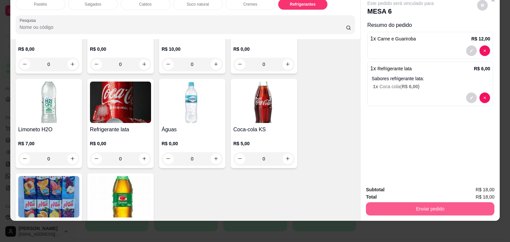
click at [409, 203] on button "Enviar pedido" at bounding box center [430, 209] width 129 height 13
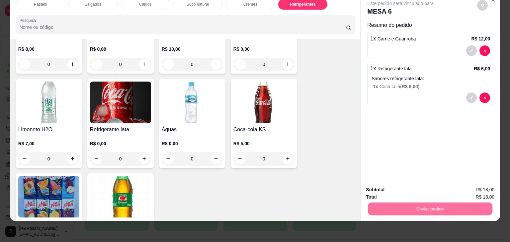
click at [413, 188] on button "Não registrar e enviar pedido" at bounding box center [408, 187] width 69 height 13
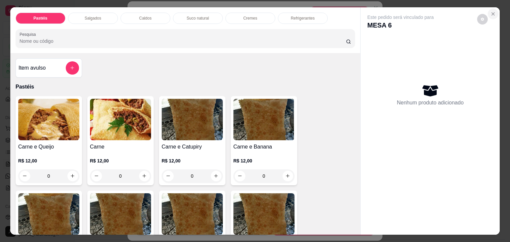
click at [492, 13] on icon "Close" at bounding box center [493, 14] width 3 height 3
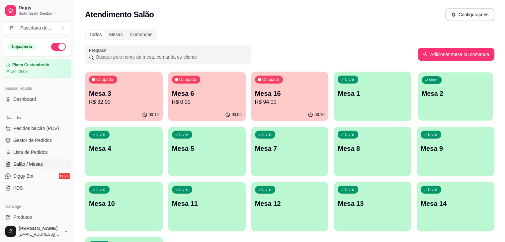
click at [422, 91] on p "Mesa 2" at bounding box center [456, 93] width 68 height 9
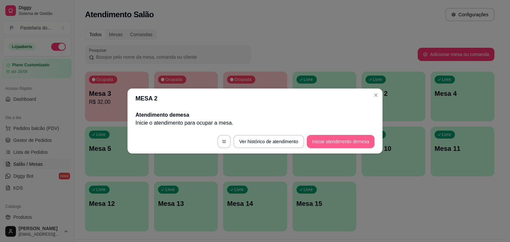
click at [348, 148] on button "Iniciar atendimento de mesa" at bounding box center [341, 141] width 68 height 13
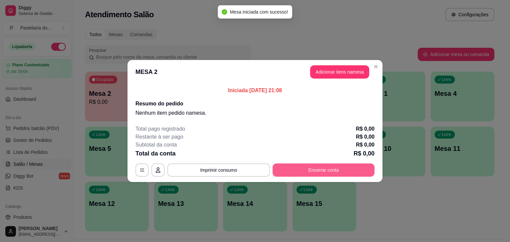
click at [326, 169] on button "Encerrar conta" at bounding box center [324, 170] width 102 height 13
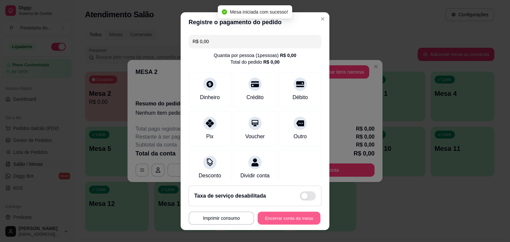
click at [288, 223] on button "Encerrar conta da mesa" at bounding box center [289, 218] width 63 height 13
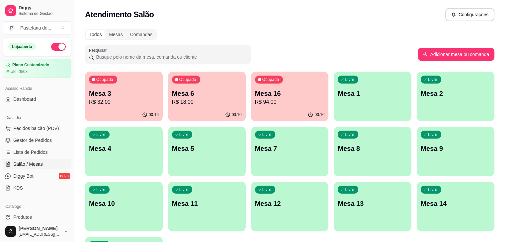
click at [43, 127] on span "Pedidos balcão (PDV)" at bounding box center [36, 128] width 46 height 7
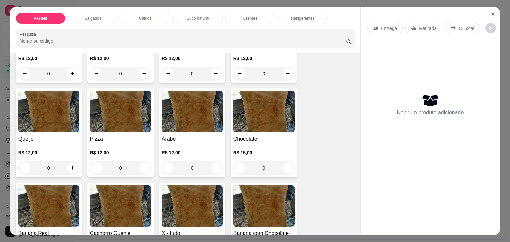
scroll to position [432, 0]
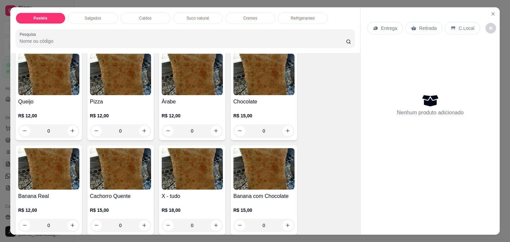
click at [181, 106] on div "R$ 12,00 0" at bounding box center [192, 122] width 61 height 32
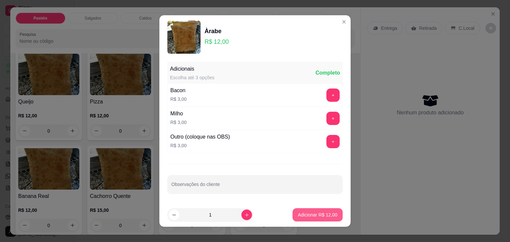
click at [330, 218] on button "Adicionar R$ 12,00" at bounding box center [318, 215] width 50 height 13
type input "1"
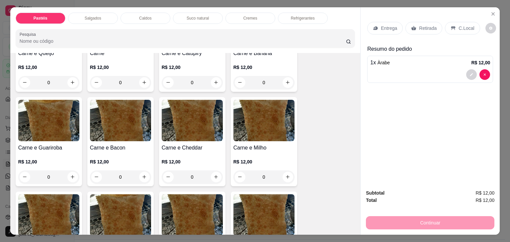
scroll to position [100, 0]
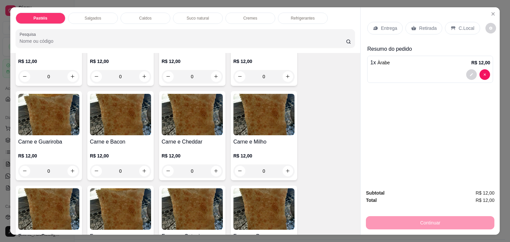
click at [237, 59] on p "R$ 12,00" at bounding box center [263, 61] width 61 height 7
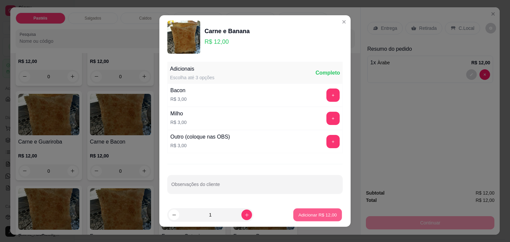
click at [317, 216] on p "Adicionar R$ 12,00" at bounding box center [318, 215] width 39 height 6
type input "1"
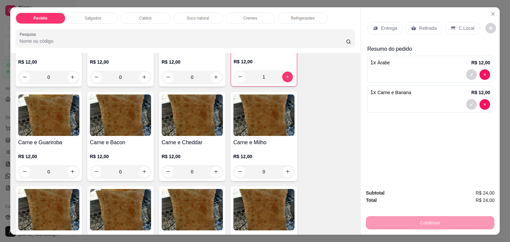
scroll to position [100, 0]
click at [424, 25] on p "Retirada" at bounding box center [428, 28] width 18 height 7
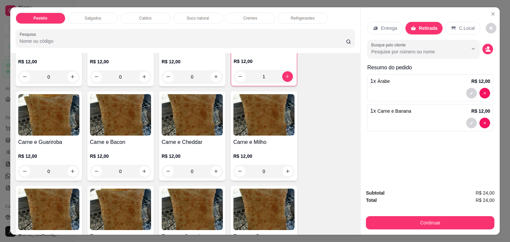
click at [433, 229] on div "Subtotal R$ 24,00 Total R$ 24,00 Continuar" at bounding box center [430, 209] width 139 height 51
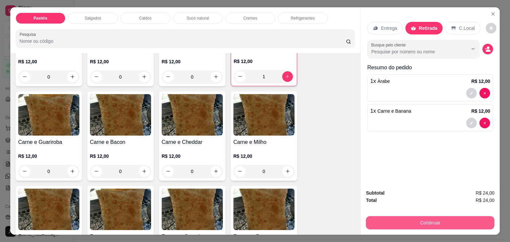
click at [434, 224] on button "Continuar" at bounding box center [430, 223] width 129 height 13
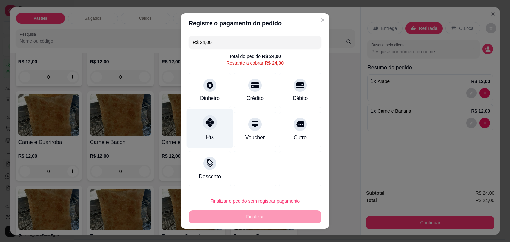
click at [213, 127] on div "Pix" at bounding box center [210, 128] width 47 height 39
type input "R$ 0,00"
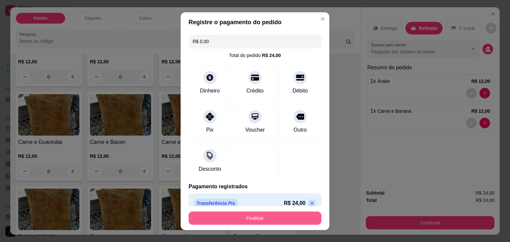
click at [259, 218] on button "Finalizar" at bounding box center [255, 218] width 133 height 13
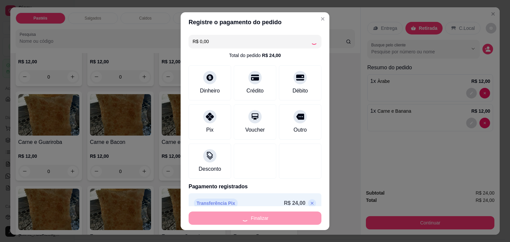
type input "0"
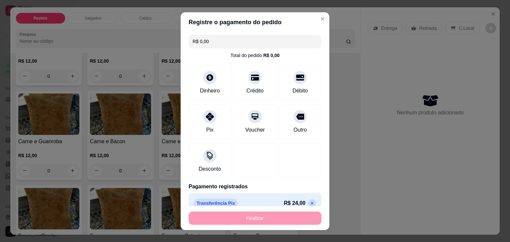
type input "-R$ 24,00"
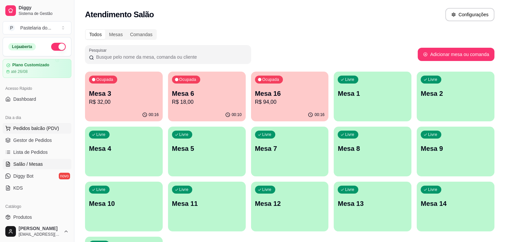
click at [45, 123] on button "Pedidos balcão (PDV)" at bounding box center [37, 128] width 69 height 11
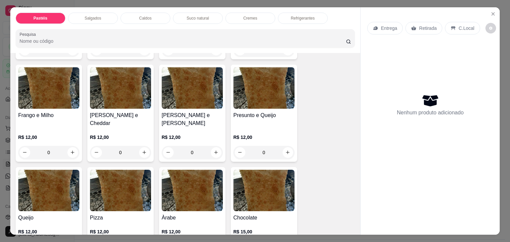
scroll to position [365, 0]
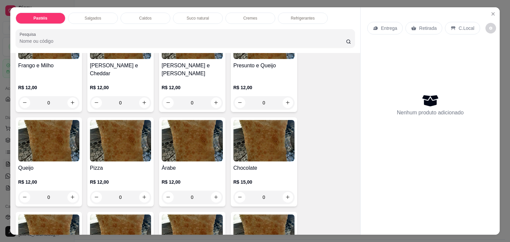
click at [250, 66] on h4 "Presunto e Queijo" at bounding box center [263, 66] width 61 height 8
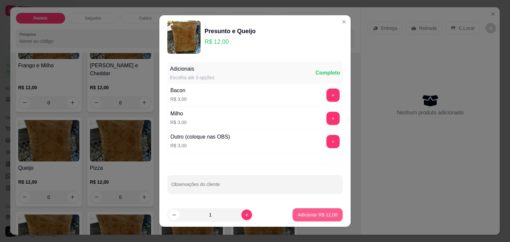
click at [318, 214] on p "Adicionar R$ 12,00" at bounding box center [318, 215] width 40 height 7
type input "1"
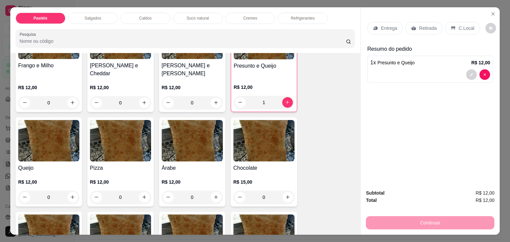
click at [410, 22] on div "Retirada" at bounding box center [424, 28] width 37 height 13
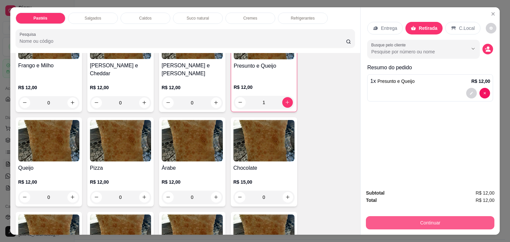
click at [390, 220] on button "Continuar" at bounding box center [430, 223] width 129 height 13
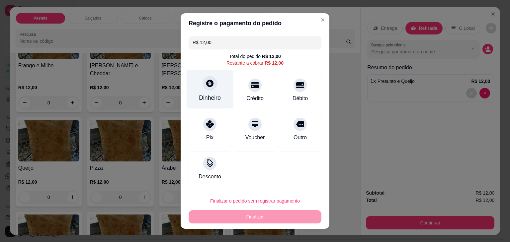
click at [202, 95] on div "Dinheiro" at bounding box center [210, 98] width 22 height 9
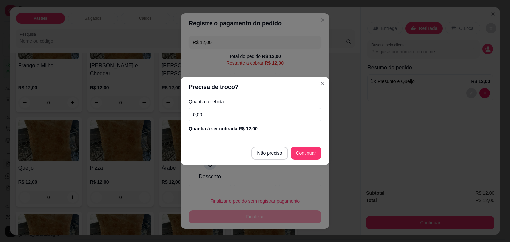
click at [267, 143] on footer "Não preciso Continuar" at bounding box center [255, 153] width 149 height 24
type input "R$ 0,00"
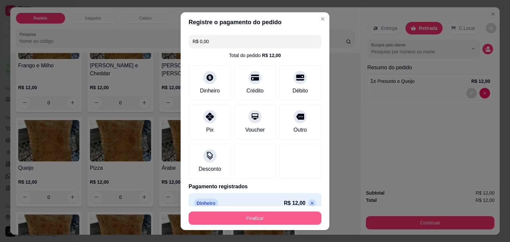
click at [274, 216] on button "Finalizar" at bounding box center [255, 218] width 133 height 13
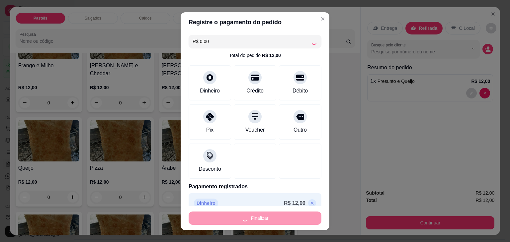
type input "0"
type input "-R$ 12,00"
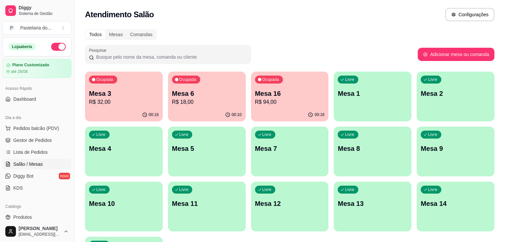
click at [101, 89] on div "Ocupada Mesa 3 R$ 32,00" at bounding box center [124, 90] width 78 height 37
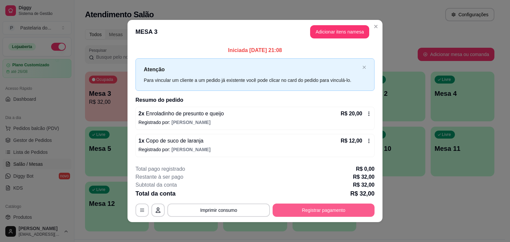
click at [311, 214] on button "Registrar pagamento" at bounding box center [324, 210] width 102 height 13
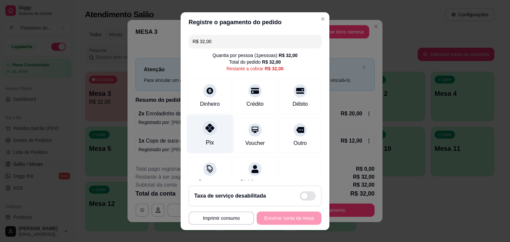
click at [210, 131] on icon at bounding box center [210, 128] width 9 height 9
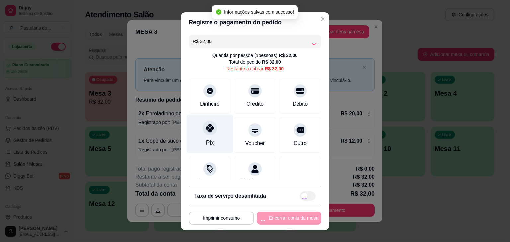
type input "R$ 0,00"
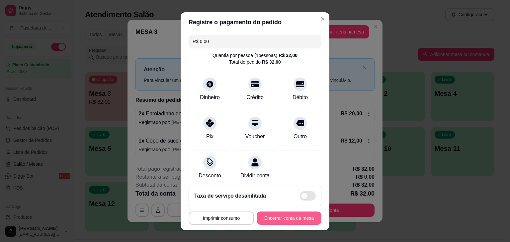
click at [294, 220] on button "Encerrar conta da mesa" at bounding box center [289, 218] width 65 height 13
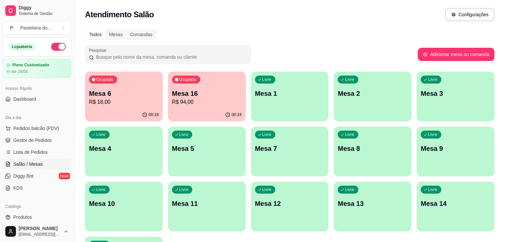
click at [255, 94] on p "Mesa 1" at bounding box center [290, 93] width 70 height 9
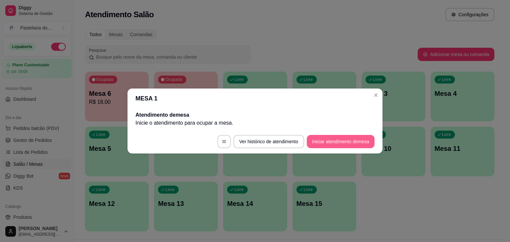
click at [345, 147] on button "Iniciar atendimento de mesa" at bounding box center [341, 141] width 68 height 13
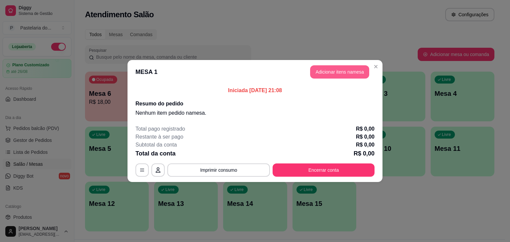
click at [343, 77] on button "Adicionar itens na mesa" at bounding box center [339, 71] width 59 height 13
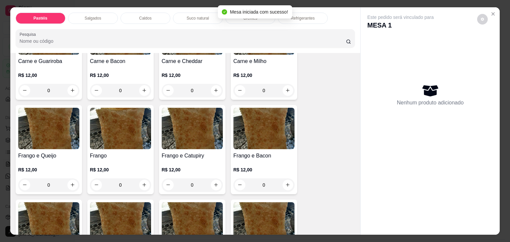
scroll to position [133, 0]
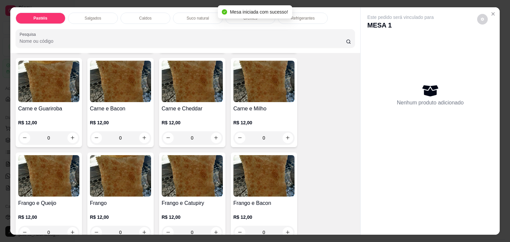
click at [192, 95] on img at bounding box center [192, 82] width 61 height 42
click at [63, 88] on img at bounding box center [48, 82] width 61 height 42
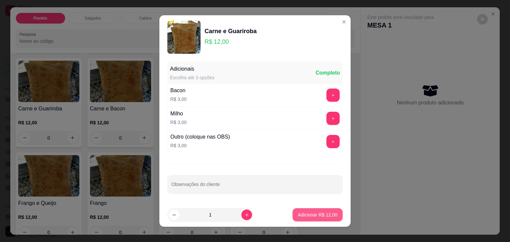
click at [299, 212] on p "Adicionar R$ 12,00" at bounding box center [318, 215] width 40 height 7
type input "1"
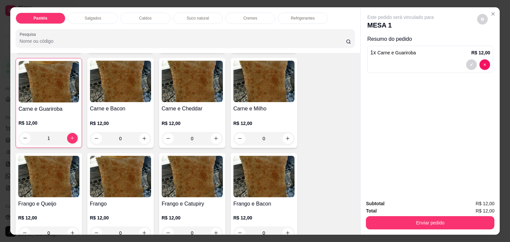
click at [308, 16] on p "Refrigerantes" at bounding box center [303, 18] width 24 height 5
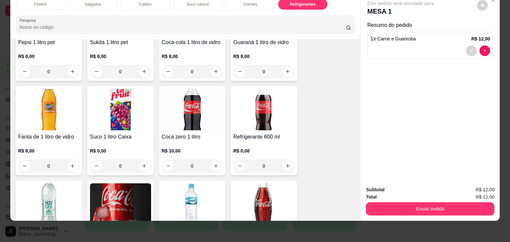
scroll to position [1904, 0]
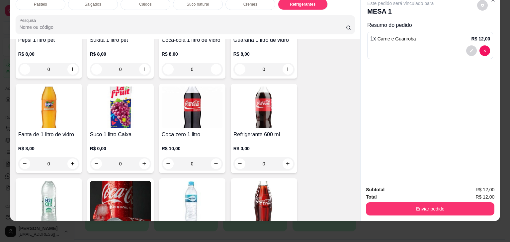
click at [136, 115] on div "Suco 1 litro Caixa R$ 0,00 0" at bounding box center [120, 128] width 66 height 89
click at [103, 184] on img at bounding box center [120, 202] width 61 height 42
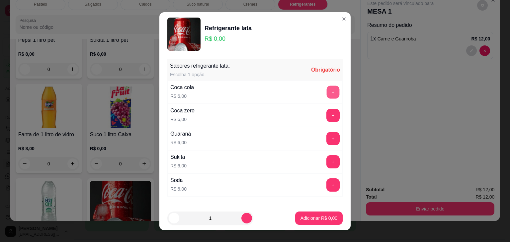
click at [327, 86] on button "+" at bounding box center [333, 92] width 13 height 13
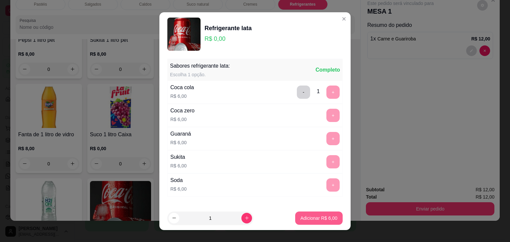
click at [301, 220] on p "Adicionar R$ 6,00" at bounding box center [319, 218] width 37 height 7
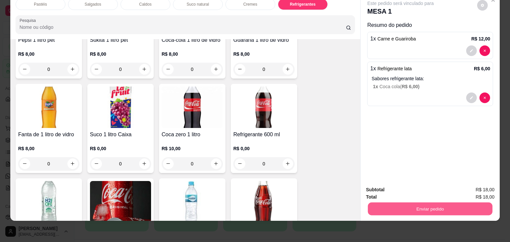
click at [404, 203] on button "Enviar pedido" at bounding box center [430, 209] width 125 height 13
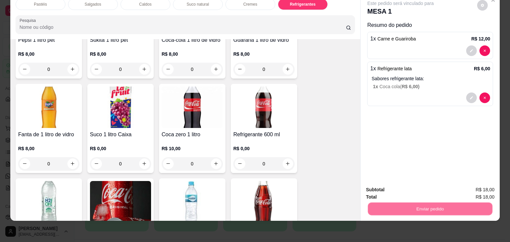
click at [410, 193] on button "Não registrar e enviar pedido" at bounding box center [408, 187] width 69 height 13
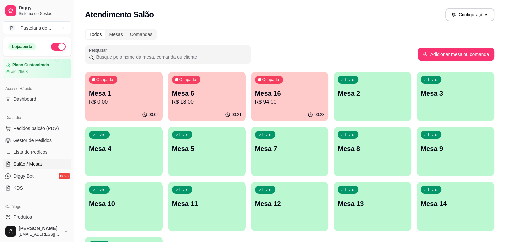
click at [179, 81] on p "Ocupada" at bounding box center [187, 79] width 17 height 5
click at [173, 150] on p "Mesa 6" at bounding box center [207, 148] width 68 height 9
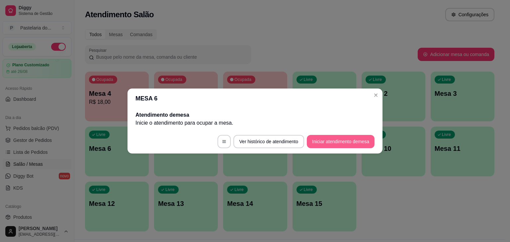
click at [338, 141] on button "Iniciar atendimento de mesa" at bounding box center [341, 141] width 68 height 13
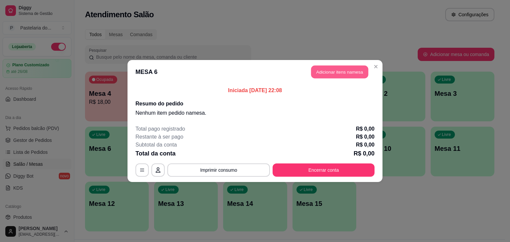
click at [330, 73] on button "Adicionar itens na mesa" at bounding box center [339, 72] width 57 height 13
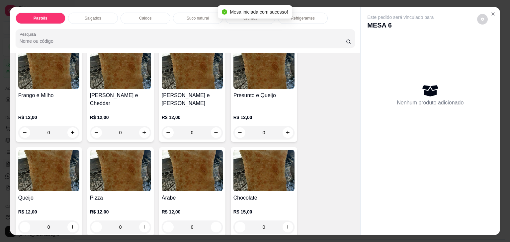
scroll to position [365, 0]
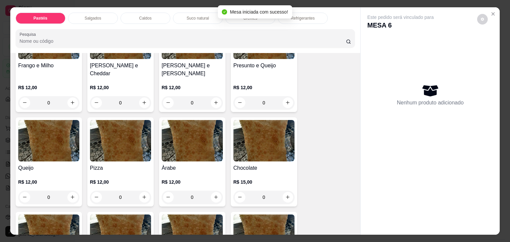
click at [177, 146] on img at bounding box center [192, 141] width 61 height 42
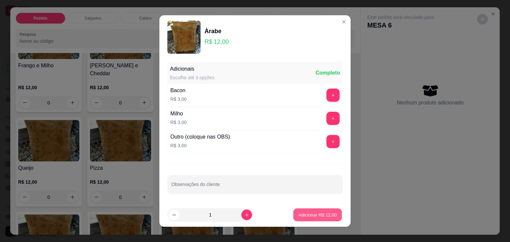
click at [315, 213] on p "Adicionar R$ 12,00" at bounding box center [318, 215] width 39 height 6
type input "1"
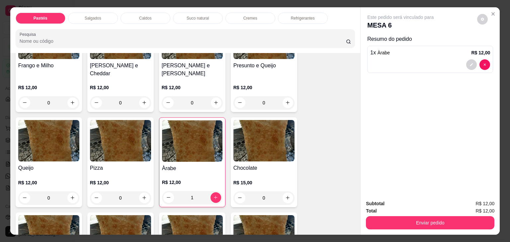
click at [62, 139] on img at bounding box center [48, 141] width 61 height 42
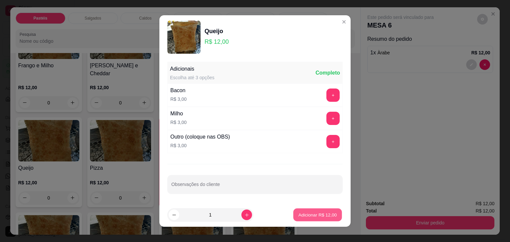
click at [320, 216] on p "Adicionar R$ 12,00" at bounding box center [318, 215] width 39 height 6
type input "1"
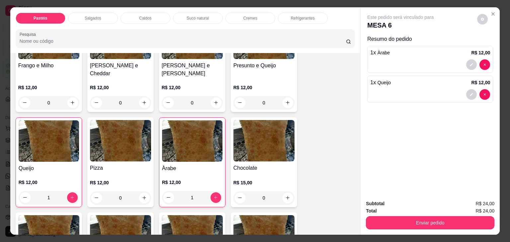
click at [274, 148] on img at bounding box center [263, 141] width 61 height 42
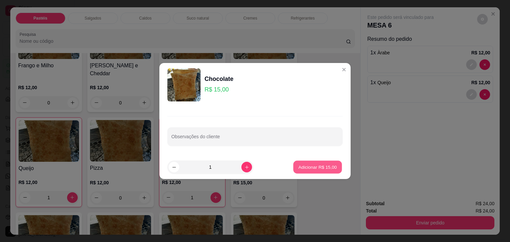
click at [329, 162] on button "Adicionar R$ 15,00" at bounding box center [317, 167] width 49 height 13
type input "1"
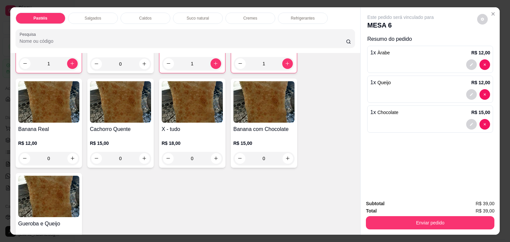
scroll to position [498, 0]
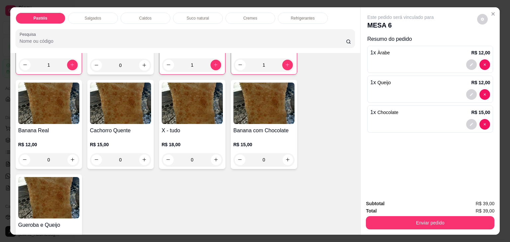
click at [36, 141] on p "R$ 12,00" at bounding box center [48, 144] width 61 height 7
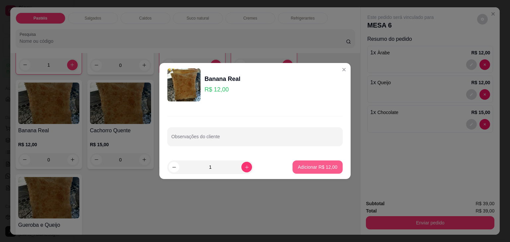
click at [320, 170] on button "Adicionar R$ 12,00" at bounding box center [318, 167] width 50 height 13
type input "1"
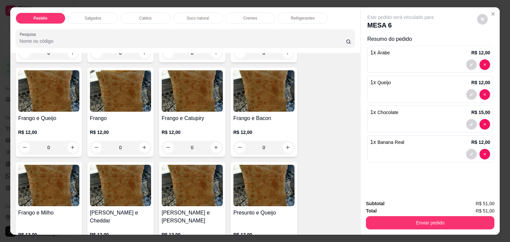
scroll to position [232, 0]
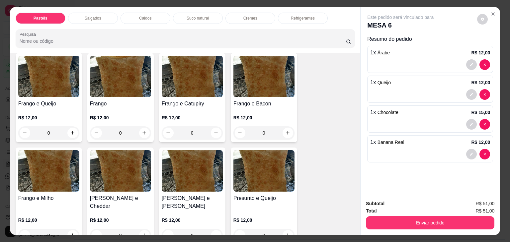
click at [192, 159] on img at bounding box center [192, 171] width 61 height 42
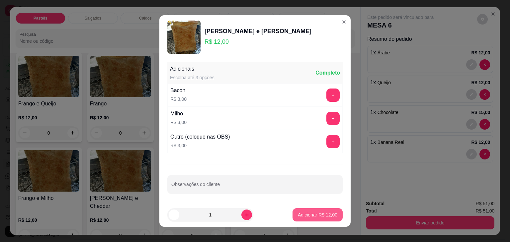
click at [326, 217] on p "Adicionar R$ 12,00" at bounding box center [318, 215] width 40 height 7
type input "1"
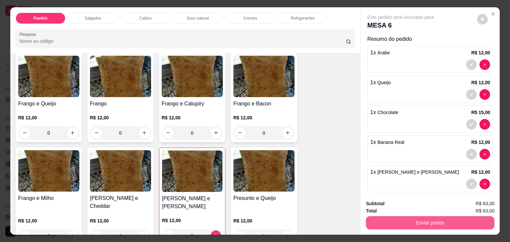
click at [397, 217] on button "Enviar pedido" at bounding box center [430, 223] width 129 height 13
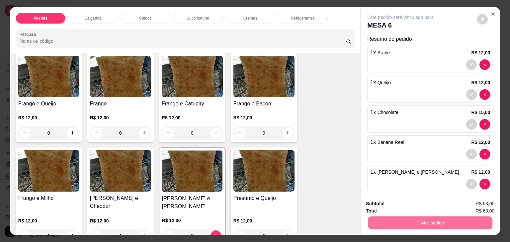
click at [404, 206] on button "Não registrar e enviar pedido" at bounding box center [408, 204] width 69 height 13
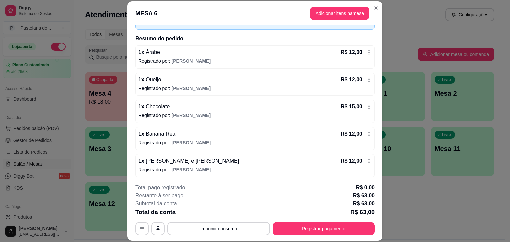
scroll to position [43, 0]
click at [162, 162] on span "[PERSON_NAME] e [PERSON_NAME]" at bounding box center [191, 161] width 95 height 6
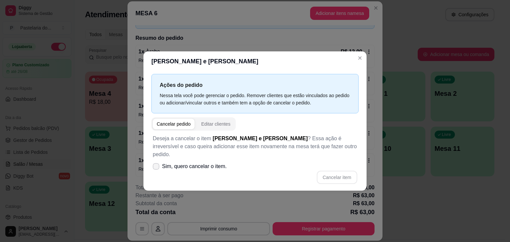
click at [222, 166] on span "Sim, quero cancelar o item." at bounding box center [194, 167] width 65 height 8
click at [157, 168] on input "Sim, quero cancelar o item." at bounding box center [154, 170] width 4 height 4
checkbox input "true"
click at [337, 173] on button "Cancelar item" at bounding box center [337, 177] width 41 height 13
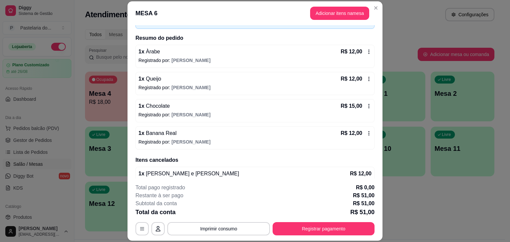
click at [335, 3] on header "MESA 6 Adicionar itens na mesa" at bounding box center [255, 13] width 255 height 24
click at [333, 9] on button "Adicionar itens na mesa" at bounding box center [339, 13] width 59 height 13
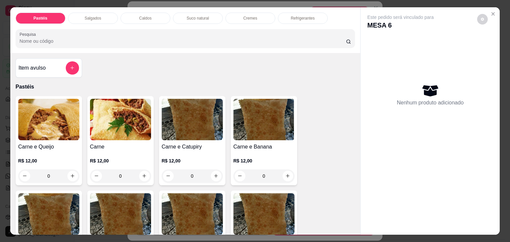
click at [85, 16] on p "Salgados" at bounding box center [93, 18] width 17 height 5
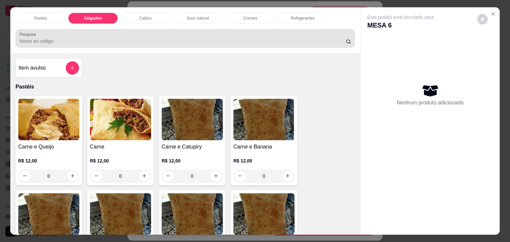
scroll to position [16, 0]
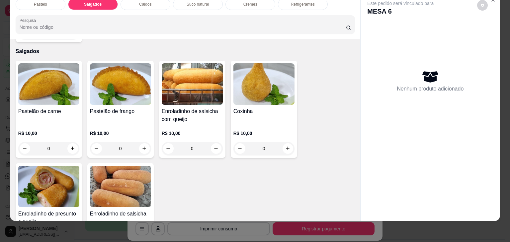
click at [40, 176] on img at bounding box center [48, 187] width 61 height 42
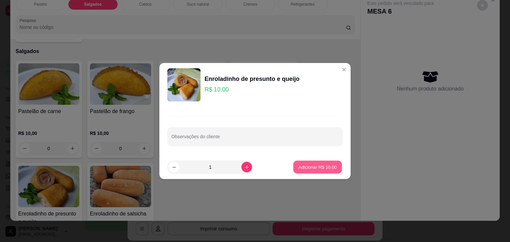
click at [311, 173] on button "Adicionar R$ 10,00" at bounding box center [317, 167] width 49 height 13
type input "1"
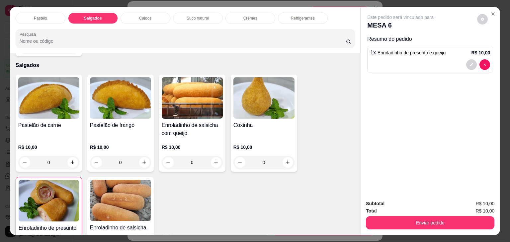
scroll to position [0, 0]
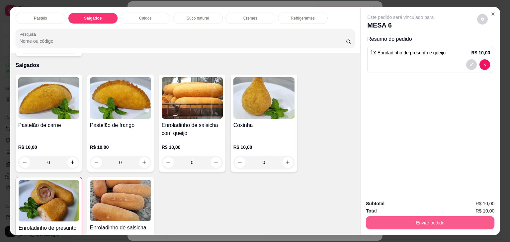
click at [433, 218] on button "Enviar pedido" at bounding box center [430, 223] width 129 height 13
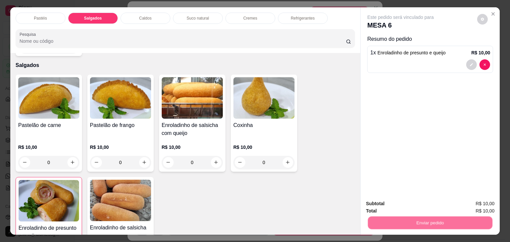
click at [427, 207] on button "Não registrar e enviar pedido" at bounding box center [408, 204] width 69 height 13
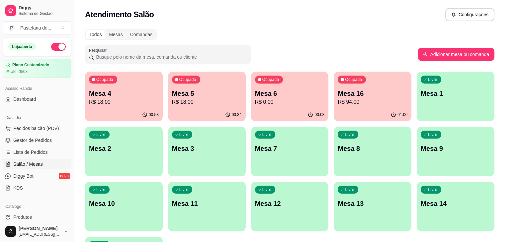
click at [338, 100] on p "R$ 94,00" at bounding box center [373, 102] width 70 height 8
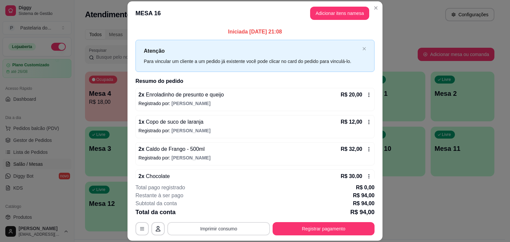
click at [194, 230] on button "Imprimir consumo" at bounding box center [218, 229] width 103 height 13
click at [214, 213] on button "IMPRESSORA" at bounding box center [218, 214] width 48 height 11
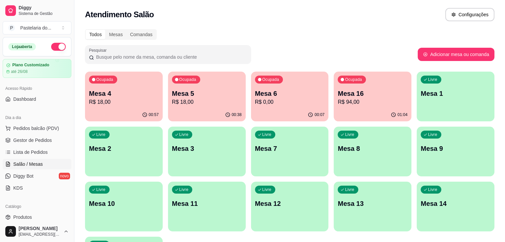
click at [338, 92] on p "Mesa 16" at bounding box center [373, 93] width 70 height 9
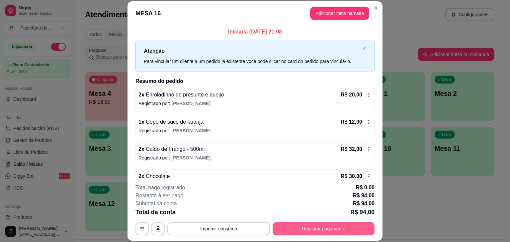
click at [318, 225] on button "Registrar pagamento" at bounding box center [324, 229] width 102 height 13
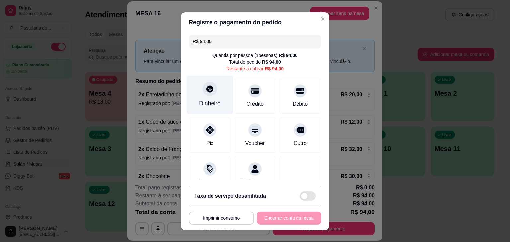
click at [193, 87] on div "Dinheiro" at bounding box center [210, 94] width 47 height 39
click at [274, 163] on footer "Não preciso Continuar" at bounding box center [255, 153] width 149 height 24
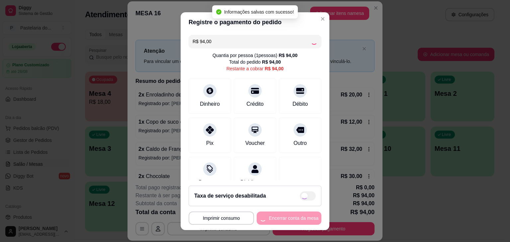
type input "R$ 0,00"
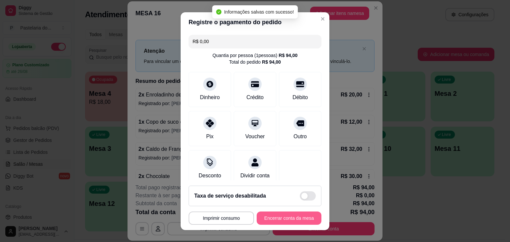
click at [285, 219] on button "Encerrar conta da mesa" at bounding box center [289, 218] width 65 height 13
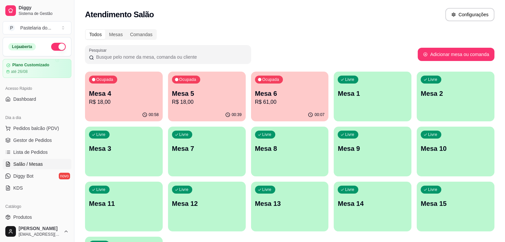
click at [163, 127] on div "Livre Mesa 3" at bounding box center [124, 148] width 78 height 42
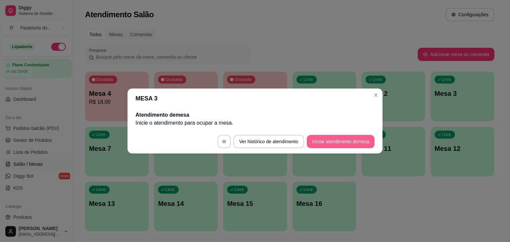
click at [349, 141] on button "Iniciar atendimento de mesa" at bounding box center [341, 141] width 68 height 13
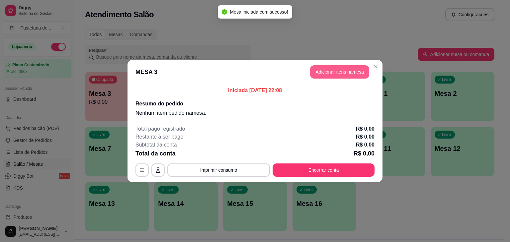
click at [342, 77] on button "Adicionar itens na mesa" at bounding box center [339, 71] width 59 height 13
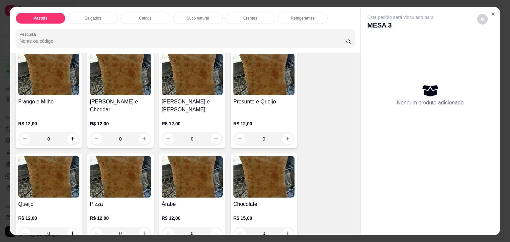
scroll to position [332, 0]
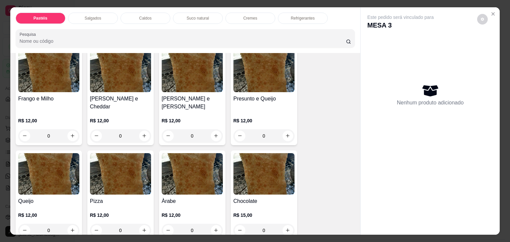
click at [104, 177] on img at bounding box center [120, 174] width 61 height 42
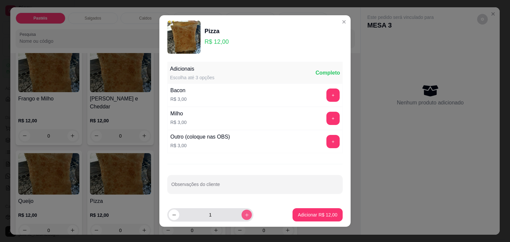
click at [241, 219] on button "increase-product-quantity" at bounding box center [246, 215] width 10 height 10
type input "2"
click at [310, 218] on button "Adicionar R$ 24,00" at bounding box center [318, 215] width 50 height 13
type input "2"
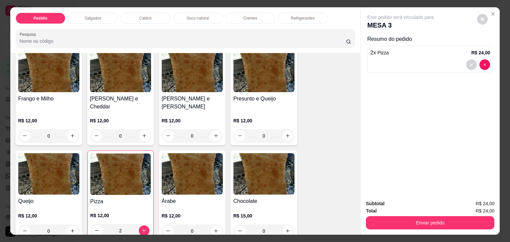
click at [190, 22] on div "Pastéis Salgados Caldos Suco natural Cremes Refrigerantes Pesquisa" at bounding box center [185, 30] width 350 height 46
click at [194, 16] on p "Suco natural" at bounding box center [198, 18] width 22 height 5
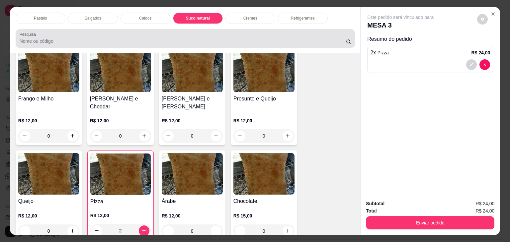
scroll to position [16, 0]
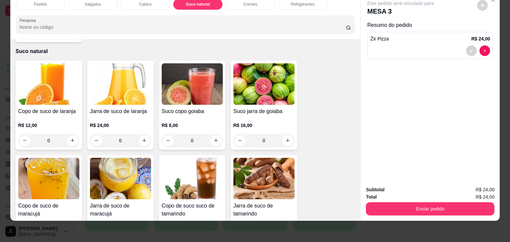
click at [87, 89] on div "Jarra de suco de laranja R$ 24,00 0" at bounding box center [120, 105] width 66 height 89
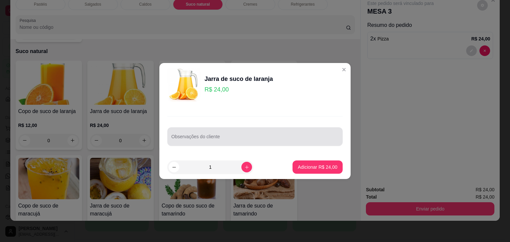
click at [302, 143] on div "Observações do cliente" at bounding box center [254, 137] width 175 height 19
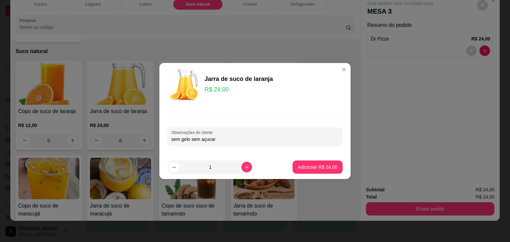
click at [208, 139] on input "sem gelo sem açucar" at bounding box center [254, 139] width 167 height 7
type input "sem gelo sem açúcar"
click at [300, 163] on button "Adicionar R$ 24,00" at bounding box center [318, 167] width 50 height 13
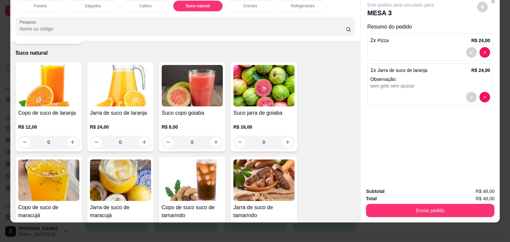
scroll to position [0, 0]
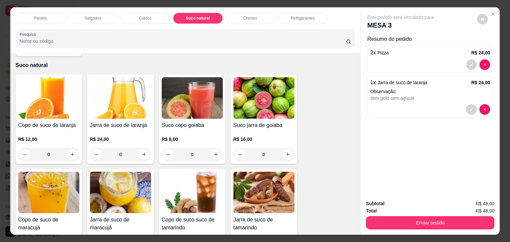
click at [135, 17] on div "Caldos" at bounding box center [146, 18] width 50 height 11
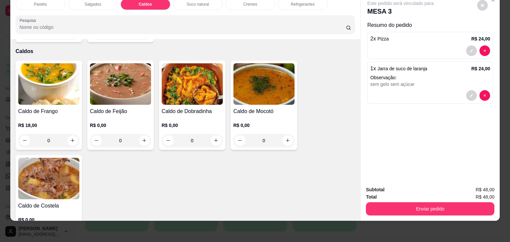
click at [36, 89] on img at bounding box center [48, 84] width 61 height 42
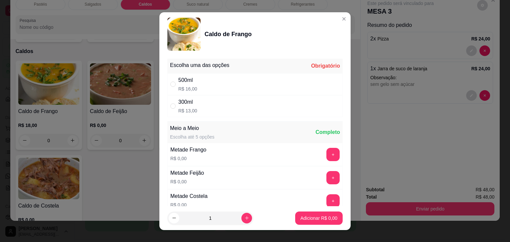
click at [204, 92] on div "500ml R$ 16,00" at bounding box center [254, 84] width 175 height 22
radio input "true"
click at [314, 220] on p "Adicionar R$ 16,00" at bounding box center [318, 218] width 40 height 7
type input "1"
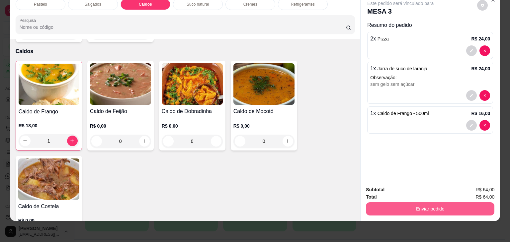
click at [401, 203] on button "Enviar pedido" at bounding box center [430, 209] width 129 height 13
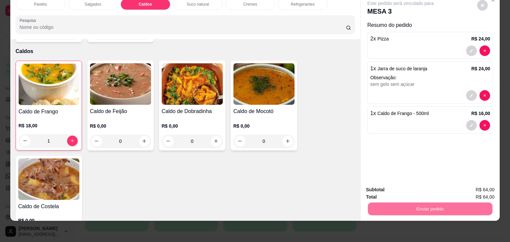
click at [412, 188] on button "Não registrar e enviar pedido" at bounding box center [408, 187] width 69 height 13
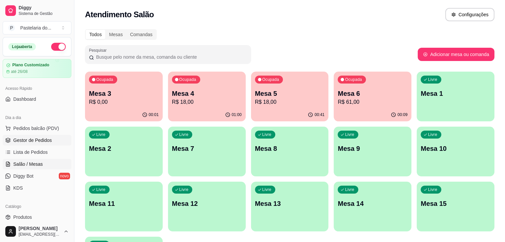
click at [45, 145] on link "Gestor de Pedidos" at bounding box center [37, 140] width 69 height 11
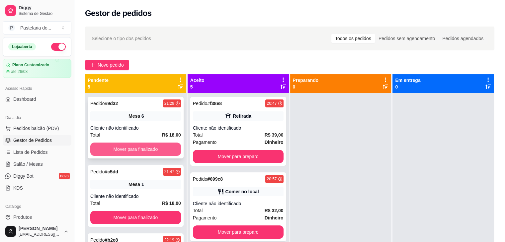
click at [152, 147] on button "Mover para finalizado" at bounding box center [135, 149] width 91 height 13
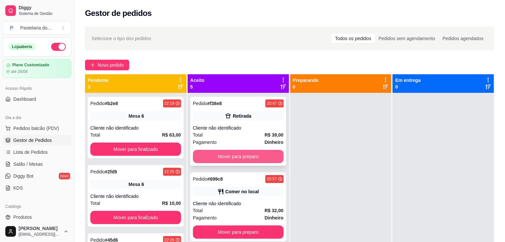
click at [213, 153] on button "Mover para preparo" at bounding box center [238, 156] width 91 height 13
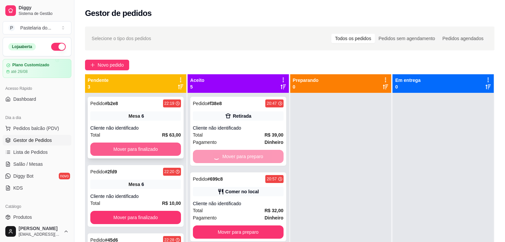
click at [150, 151] on button "Mover para finalizado" at bounding box center [135, 149] width 91 height 13
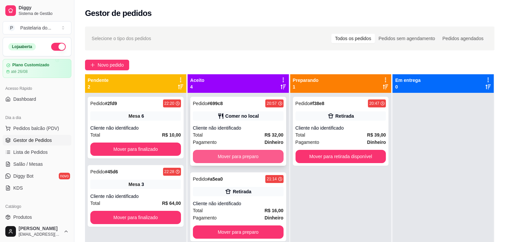
click at [227, 155] on button "Mover para preparo" at bounding box center [238, 156] width 91 height 13
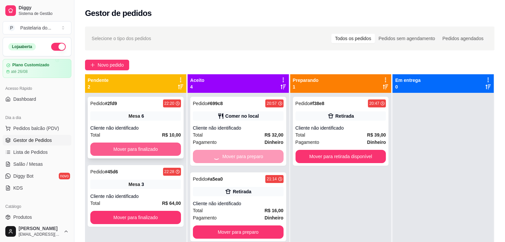
click at [174, 148] on button "Mover para finalizado" at bounding box center [135, 149] width 91 height 13
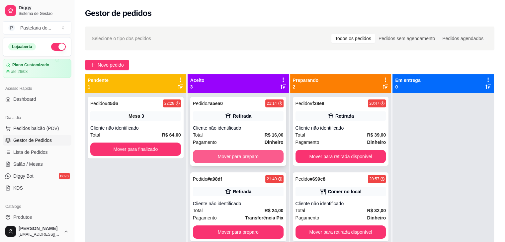
click at [209, 160] on button "Mover para preparo" at bounding box center [238, 156] width 91 height 13
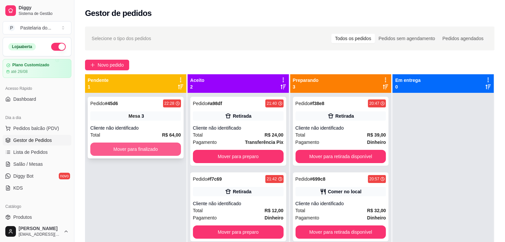
click at [159, 147] on button "Mover para finalizado" at bounding box center [135, 149] width 91 height 13
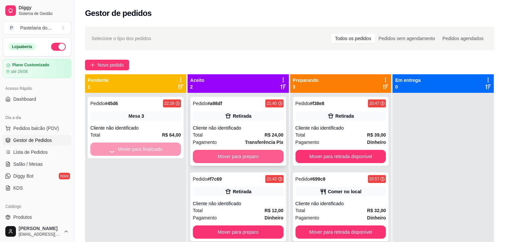
click at [239, 151] on button "Mover para preparo" at bounding box center [238, 156] width 91 height 13
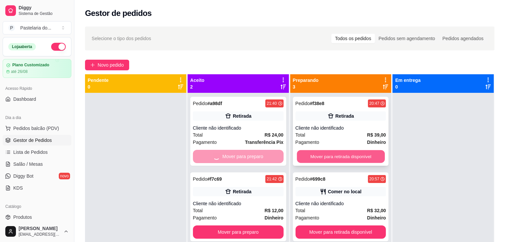
click at [322, 155] on button "Mover para retirada disponível" at bounding box center [341, 156] width 88 height 13
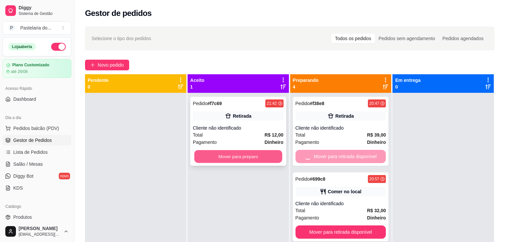
click at [275, 156] on button "Mover para preparo" at bounding box center [238, 156] width 88 height 13
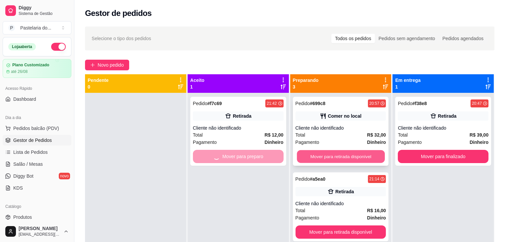
click at [345, 158] on button "Mover para retirada disponível" at bounding box center [341, 156] width 88 height 13
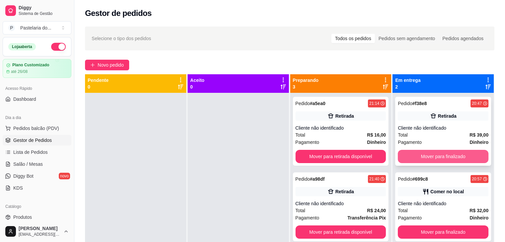
click at [435, 158] on button "Mover para finalizado" at bounding box center [443, 156] width 91 height 13
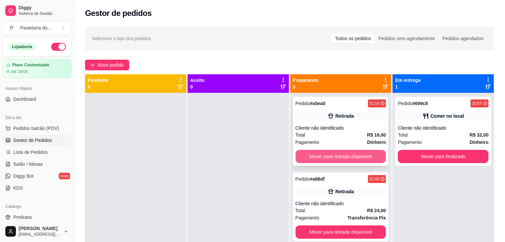
click at [347, 156] on button "Mover para retirada disponível" at bounding box center [341, 156] width 91 height 13
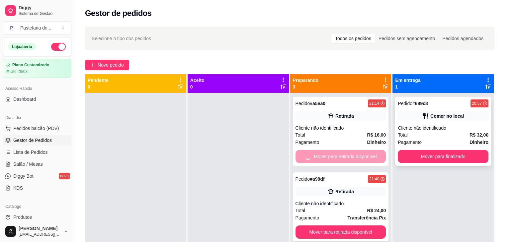
click at [413, 157] on button "Mover para finalizado" at bounding box center [443, 156] width 91 height 13
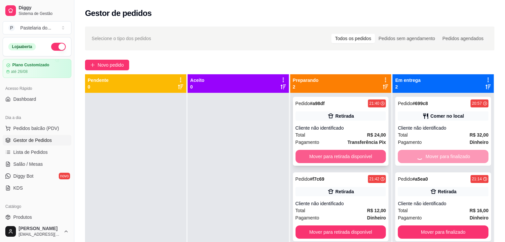
click at [351, 157] on button "Mover para retirada disponível" at bounding box center [341, 156] width 91 height 13
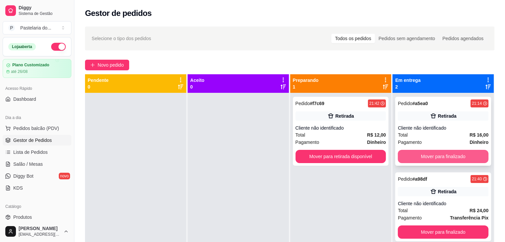
click at [434, 159] on button "Mover para finalizado" at bounding box center [443, 156] width 91 height 13
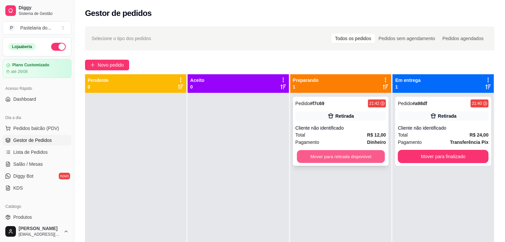
click at [363, 154] on button "Mover para retirada disponível" at bounding box center [341, 156] width 88 height 13
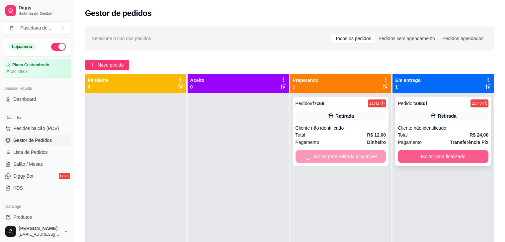
click at [408, 153] on button "Mover para finalizado" at bounding box center [443, 156] width 91 height 13
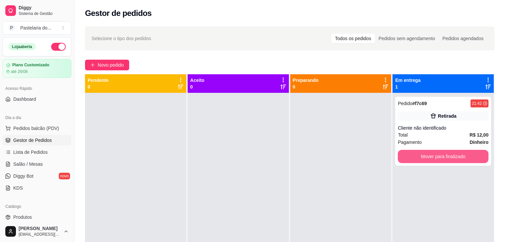
click at [408, 153] on button "Mover para finalizado" at bounding box center [443, 156] width 91 height 13
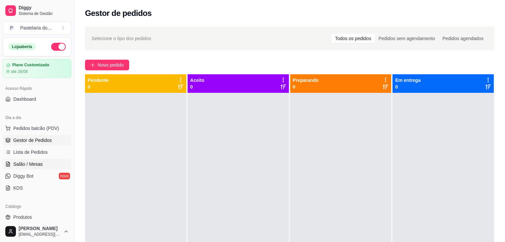
click at [39, 166] on span "Salão / Mesas" at bounding box center [28, 164] width 30 height 7
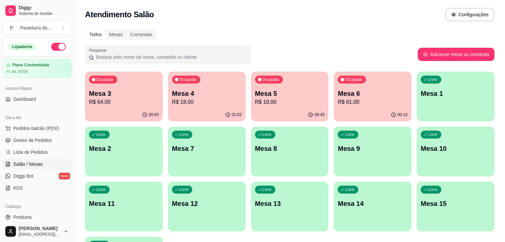
click at [175, 100] on p "R$ 18,00" at bounding box center [207, 102] width 70 height 8
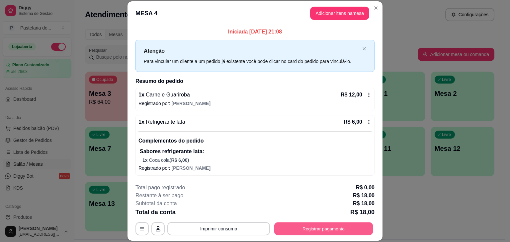
click at [291, 232] on button "Registrar pagamento" at bounding box center [323, 229] width 99 height 13
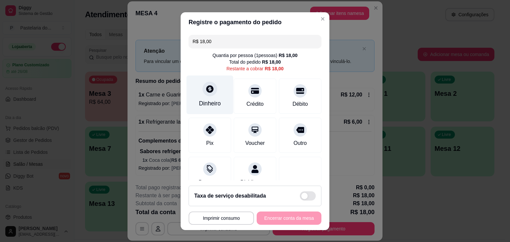
click at [210, 99] on div "Dinheiro" at bounding box center [210, 94] width 47 height 39
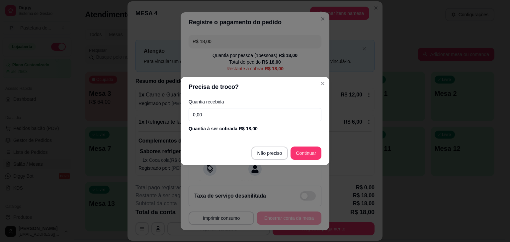
drag, startPoint x: 248, startPoint y: 119, endPoint x: 252, endPoint y: 116, distance: 4.7
click at [252, 116] on input "0,00" at bounding box center [255, 114] width 133 height 13
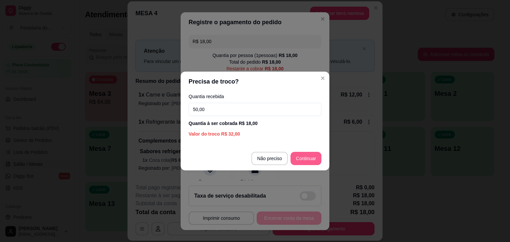
type input "50,00"
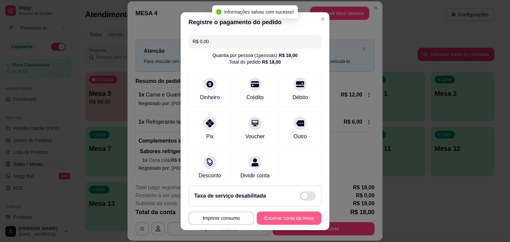
type input "R$ 0,00"
click at [299, 217] on button "Encerrar conta da mesa" at bounding box center [289, 218] width 65 height 13
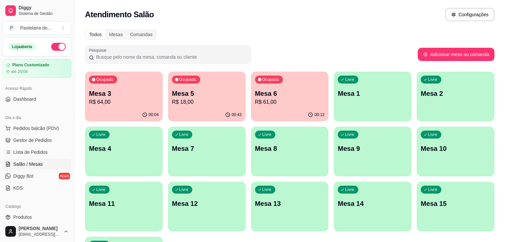
click at [176, 102] on p "R$ 18,00" at bounding box center [207, 102] width 70 height 8
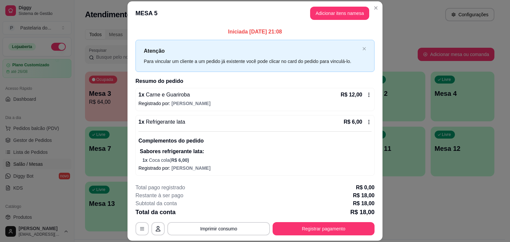
click at [343, 225] on button "Registrar pagamento" at bounding box center [324, 229] width 102 height 13
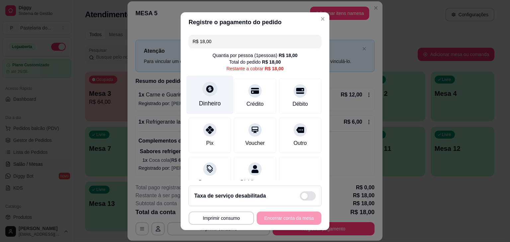
click at [214, 88] on div "Dinheiro" at bounding box center [210, 94] width 47 height 39
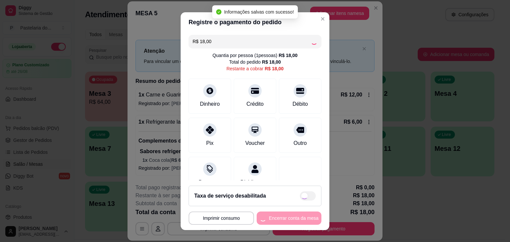
click at [296, 220] on div "**********" at bounding box center [255, 218] width 133 height 13
type input "R$ 0,00"
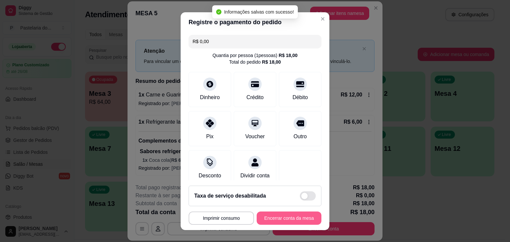
click at [296, 220] on button "Encerrar conta da mesa" at bounding box center [289, 218] width 65 height 13
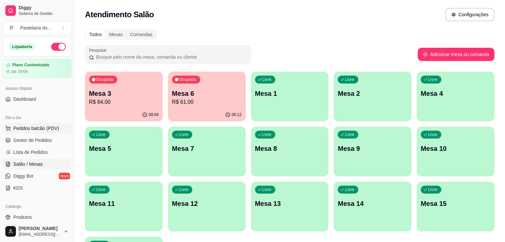
click at [33, 128] on span "Pedidos balcão (PDV)" at bounding box center [36, 128] width 46 height 7
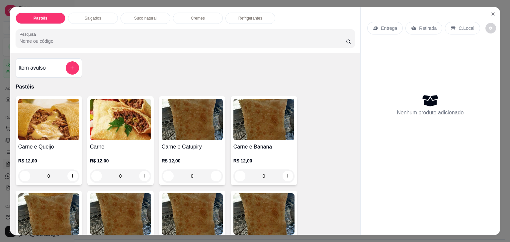
click at [90, 117] on img at bounding box center [120, 120] width 61 height 42
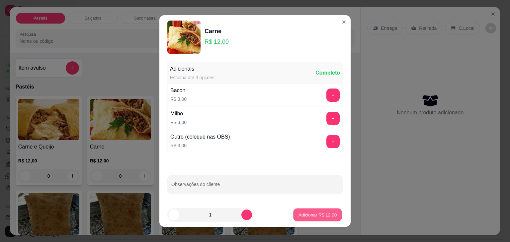
click at [301, 211] on button "Adicionar R$ 12,00" at bounding box center [317, 215] width 49 height 13
type input "1"
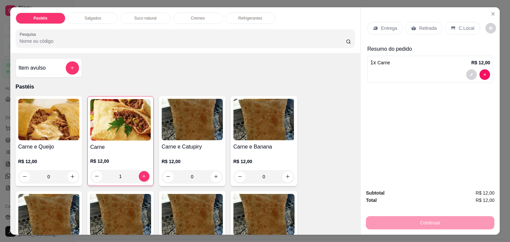
click at [431, 25] on p "Retirada" at bounding box center [428, 28] width 18 height 7
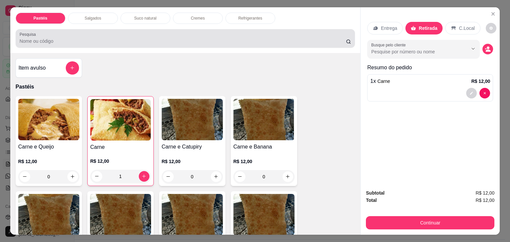
click at [137, 25] on div "Pastéis Salgados Suco natural Cremes Refrigerantes Pesquisa" at bounding box center [185, 30] width 350 height 46
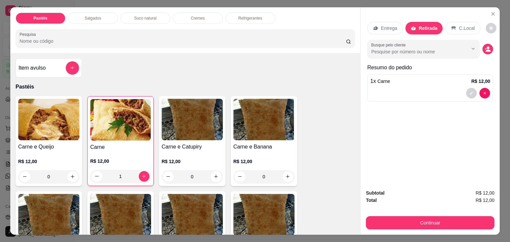
click at [139, 23] on div "Pastéis Salgados Suco natural Cremes Refrigerantes Pesquisa" at bounding box center [185, 30] width 350 height 46
click at [144, 17] on p "Suco natural" at bounding box center [145, 18] width 22 height 5
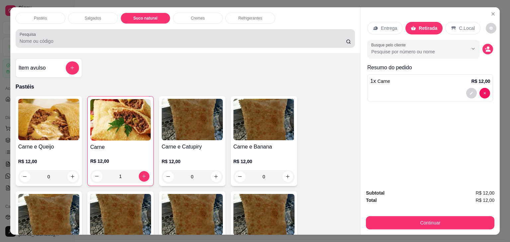
scroll to position [16, 0]
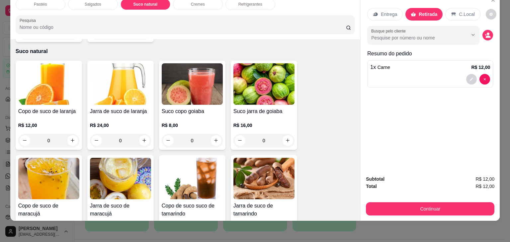
click at [47, 89] on img at bounding box center [48, 84] width 61 height 42
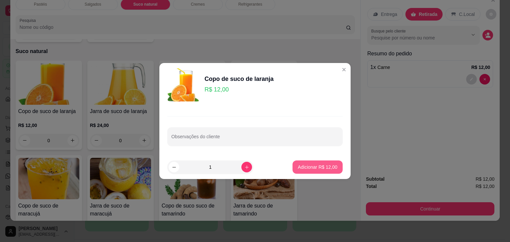
click at [334, 170] on button "Adicionar R$ 12,00" at bounding box center [318, 167] width 50 height 13
type input "1"
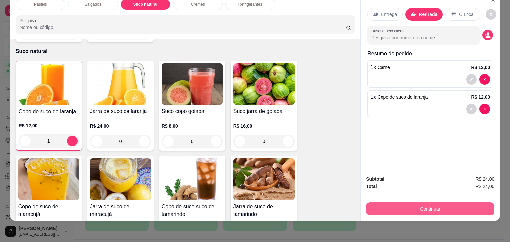
click at [430, 205] on button "Continuar" at bounding box center [430, 209] width 129 height 13
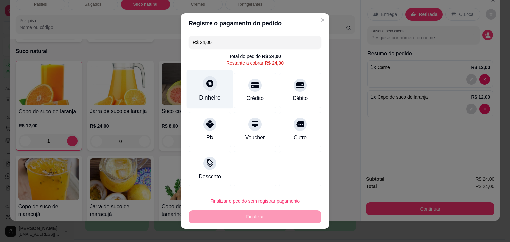
click at [206, 83] on icon at bounding box center [209, 83] width 7 height 7
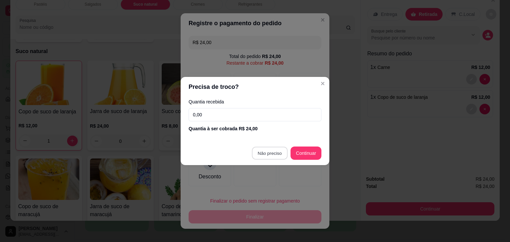
type input "R$ 0,00"
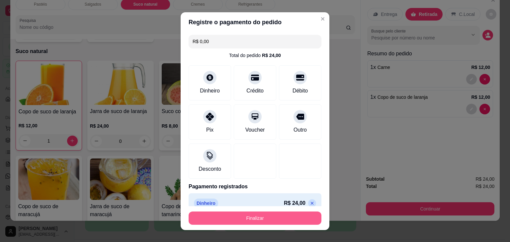
click at [288, 216] on button "Finalizar" at bounding box center [255, 218] width 133 height 13
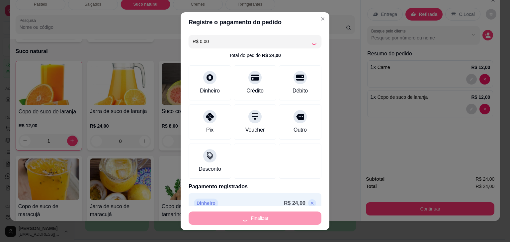
type input "0"
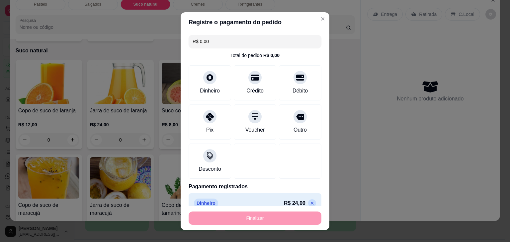
type input "-R$ 24,00"
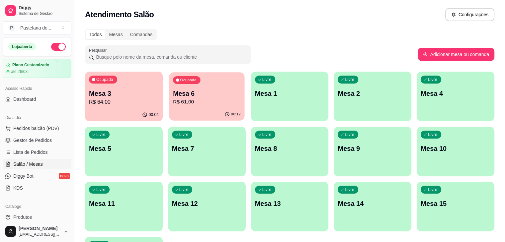
click at [191, 107] on div "Ocupada Mesa 6 R$ 61,00" at bounding box center [206, 90] width 75 height 36
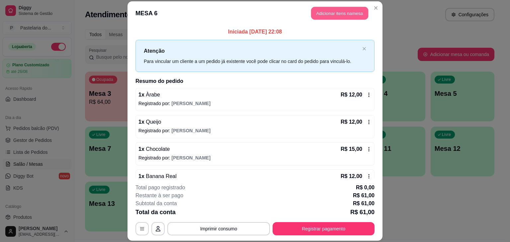
click at [331, 13] on button "Adicionar itens na mesa" at bounding box center [339, 13] width 57 height 13
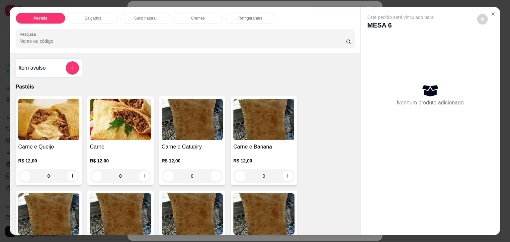
click at [254, 16] on p "Refrigerantes" at bounding box center [250, 18] width 24 height 5
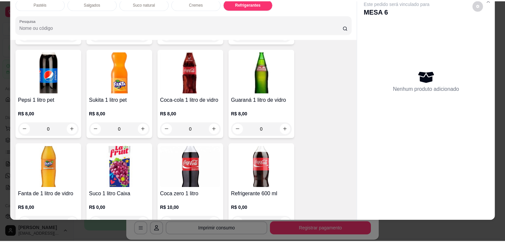
scroll to position [1568, 0]
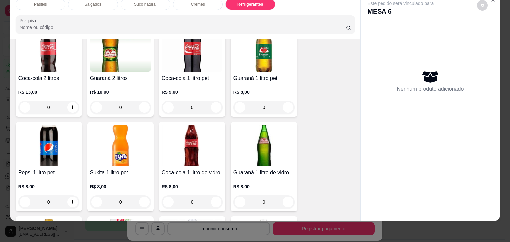
click at [194, 136] on img at bounding box center [192, 146] width 61 height 42
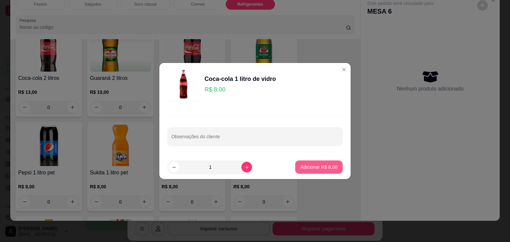
click at [327, 161] on button "Adicionar R$ 8,00" at bounding box center [318, 167] width 47 height 13
type input "1"
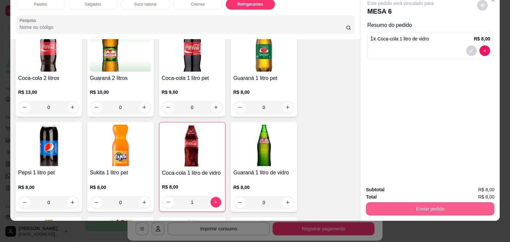
click at [389, 206] on button "Enviar pedido" at bounding box center [430, 209] width 129 height 13
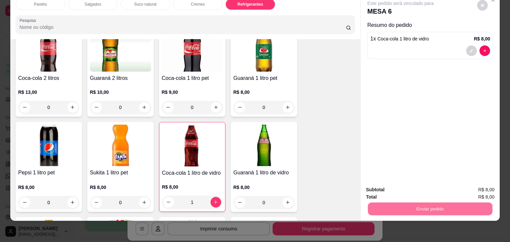
click at [387, 186] on button "Não registrar e enviar pedido" at bounding box center [408, 187] width 69 height 13
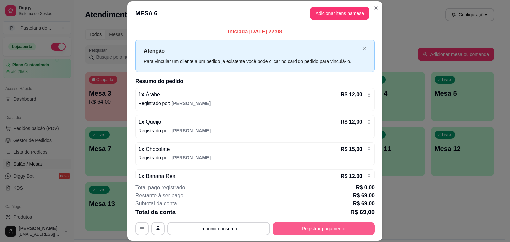
click at [340, 229] on button "Registrar pagamento" at bounding box center [324, 229] width 102 height 13
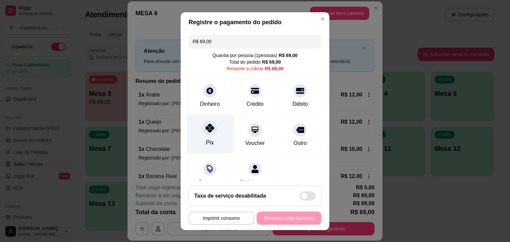
click at [219, 127] on div "Pix" at bounding box center [210, 134] width 47 height 39
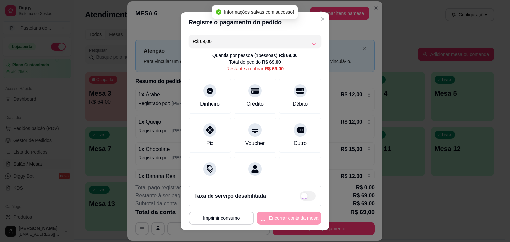
type input "R$ 0,00"
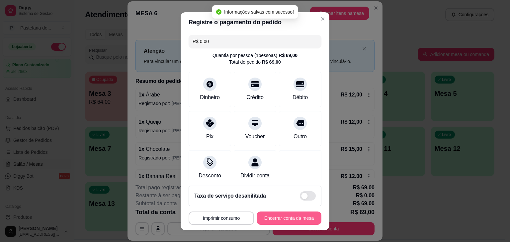
click at [299, 217] on button "Encerrar conta da mesa" at bounding box center [289, 218] width 65 height 13
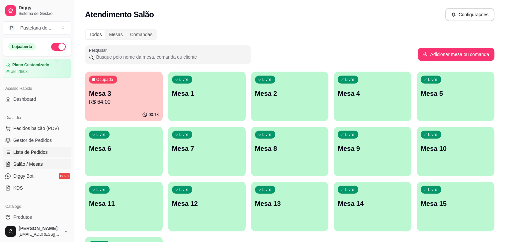
click at [40, 151] on span "Lista de Pedidos" at bounding box center [30, 152] width 35 height 7
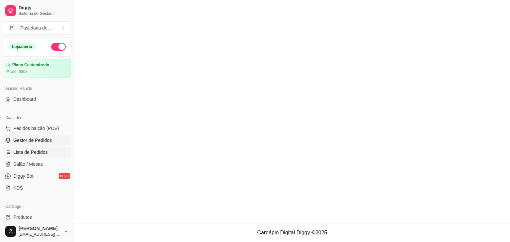
click at [50, 143] on link "Gestor de Pedidos" at bounding box center [37, 140] width 69 height 11
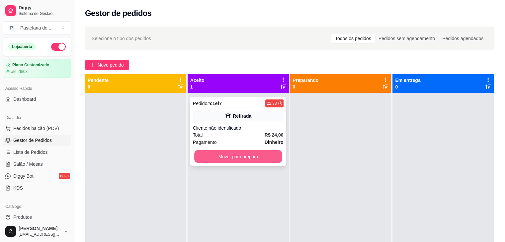
click at [263, 155] on button "Mover para preparo" at bounding box center [238, 156] width 88 height 13
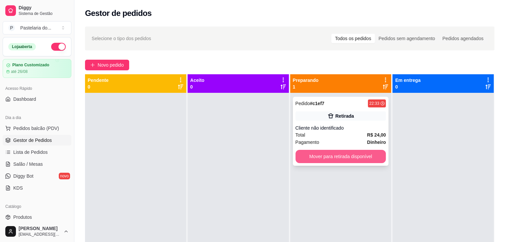
click at [355, 156] on button "Mover para retirada disponível" at bounding box center [341, 156] width 91 height 13
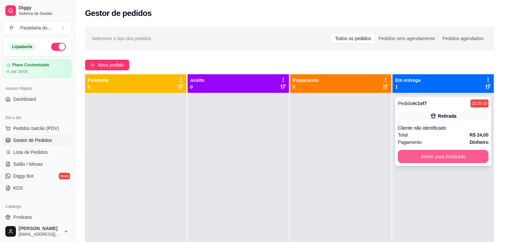
click at [437, 157] on button "Mover para finalizado" at bounding box center [443, 156] width 91 height 13
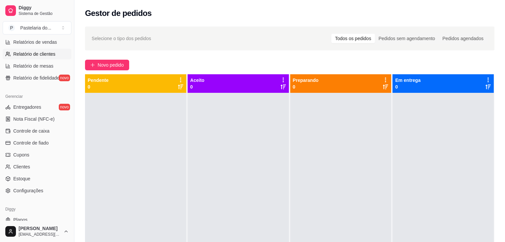
scroll to position [202, 0]
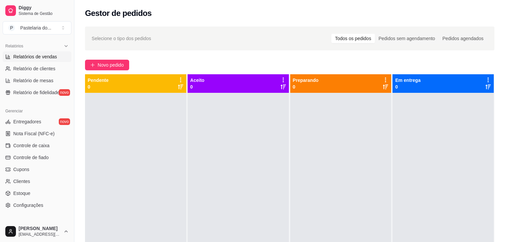
click at [50, 52] on link "Relatórios de vendas" at bounding box center [37, 56] width 69 height 11
select select "ALL"
select select "0"
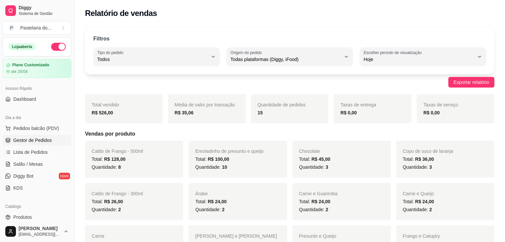
click at [40, 143] on span "Gestor de Pedidos" at bounding box center [32, 140] width 39 height 7
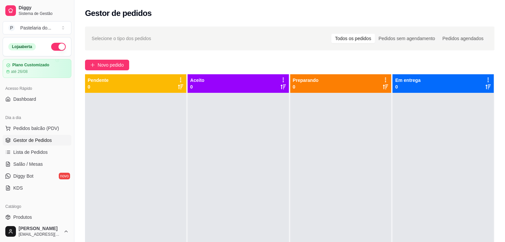
click at [29, 146] on ul "Pedidos balcão (PDV) Gestor de Pedidos Lista de Pedidos Salão / Mesas Diggy Bot…" at bounding box center [37, 158] width 69 height 70
click at [33, 142] on span "Gestor de Pedidos" at bounding box center [32, 140] width 39 height 7
click at [21, 164] on span "Salão / Mesas" at bounding box center [28, 164] width 30 height 7
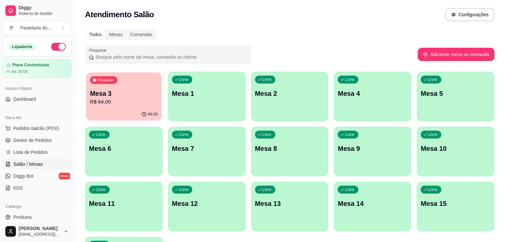
click at [113, 102] on p "R$ 64,00" at bounding box center [124, 102] width 68 height 8
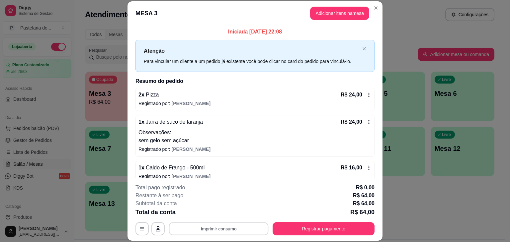
click at [231, 230] on button "Imprimir consumo" at bounding box center [219, 229] width 100 height 13
click at [215, 214] on button "IMPRESSORA" at bounding box center [218, 214] width 48 height 11
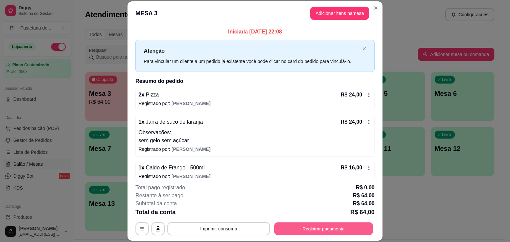
click at [295, 230] on button "Registrar pagamento" at bounding box center [323, 229] width 99 height 13
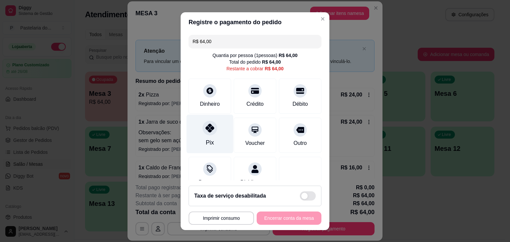
click at [206, 131] on icon at bounding box center [210, 128] width 9 height 9
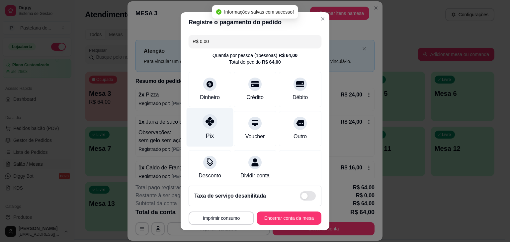
type input "R$ 0,00"
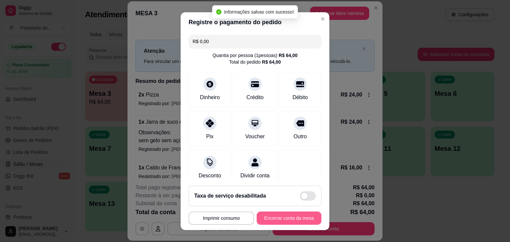
click at [289, 217] on button "Encerrar conta da mesa" at bounding box center [289, 218] width 65 height 13
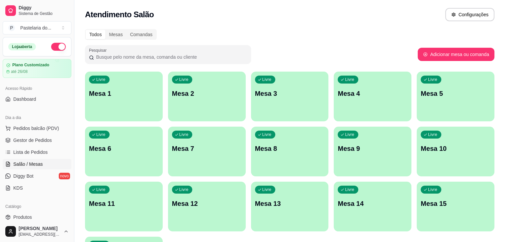
click at [380, 223] on div "Livre Mesa 1 Livre Mesa 2 Livre Mesa 3 Livre Mesa 4 Livre Mesa 5 Livre Mesa 6 L…" at bounding box center [289, 179] width 409 height 215
click at [382, 224] on div "Livre Mesa 1 Livre Mesa 2 Livre Mesa 3 Livre Mesa 4 Livre Mesa 5 Livre Mesa 6 L…" at bounding box center [289, 179] width 409 height 215
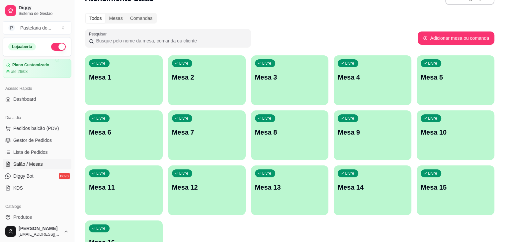
drag, startPoint x: 351, startPoint y: 241, endPoint x: 317, endPoint y: 258, distance: 37.7
click at [317, 226] on html "Diggy Sistema de Gestão P Pastelaria do ... Loja aberta Plano Customizado até 2…" at bounding box center [252, 105] width 505 height 242
